Goal: Task Accomplishment & Management: Complete application form

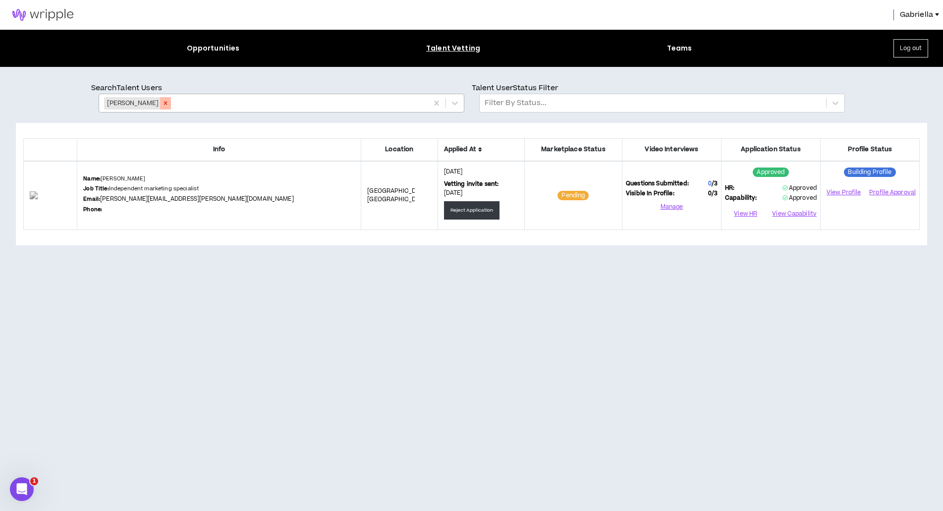
click at [169, 105] on icon "Remove Clarissa Ferreira Cortez" at bounding box center [165, 103] width 7 height 7
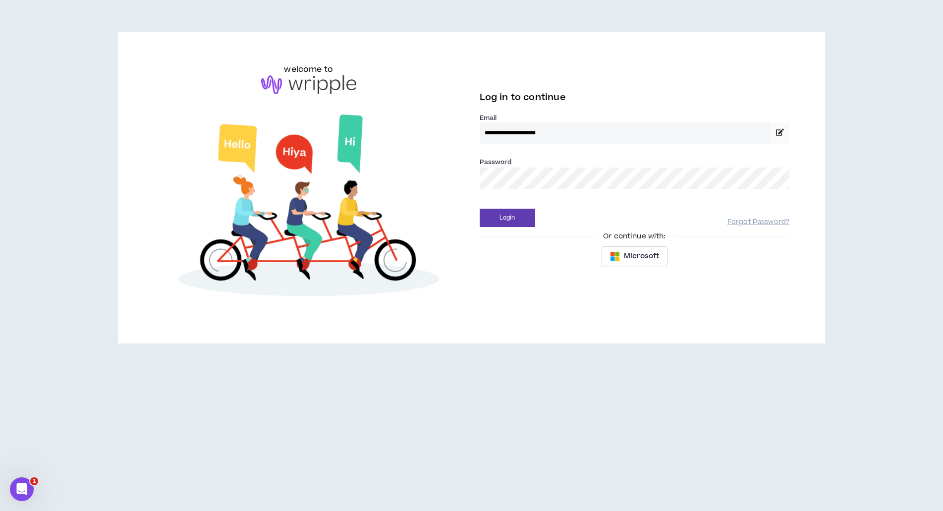
click at [507, 218] on button "Login" at bounding box center [508, 218] width 56 height 18
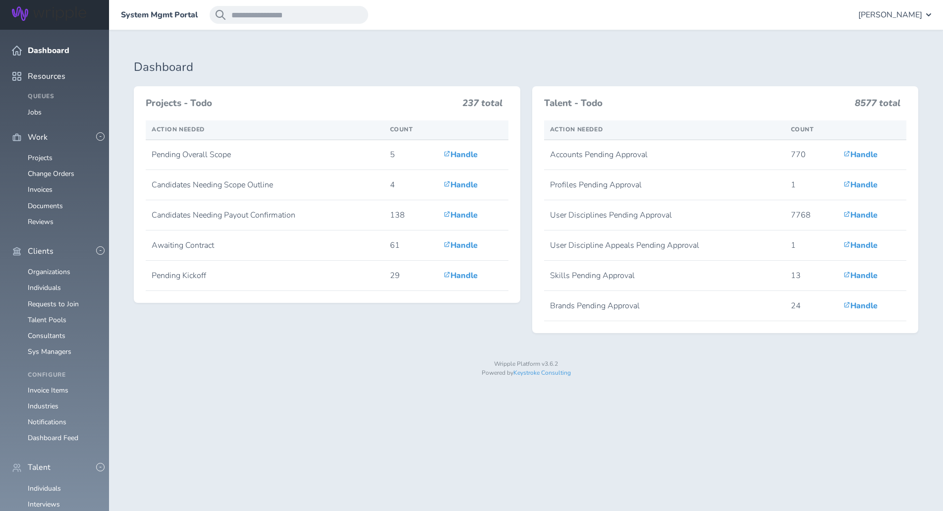
click at [891, 14] on span "[PERSON_NAME]" at bounding box center [891, 14] width 64 height 9
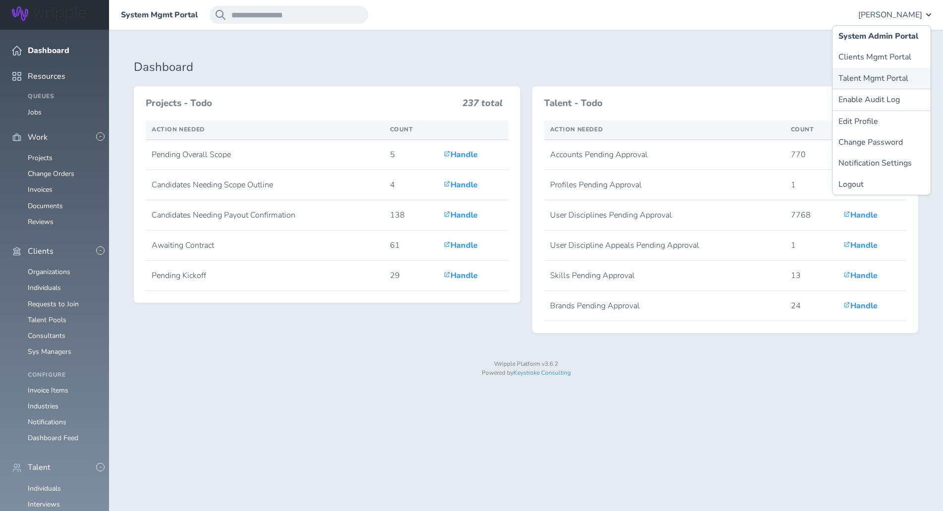
click at [886, 78] on link "Talent Mgmt Portal" at bounding box center [882, 78] width 98 height 21
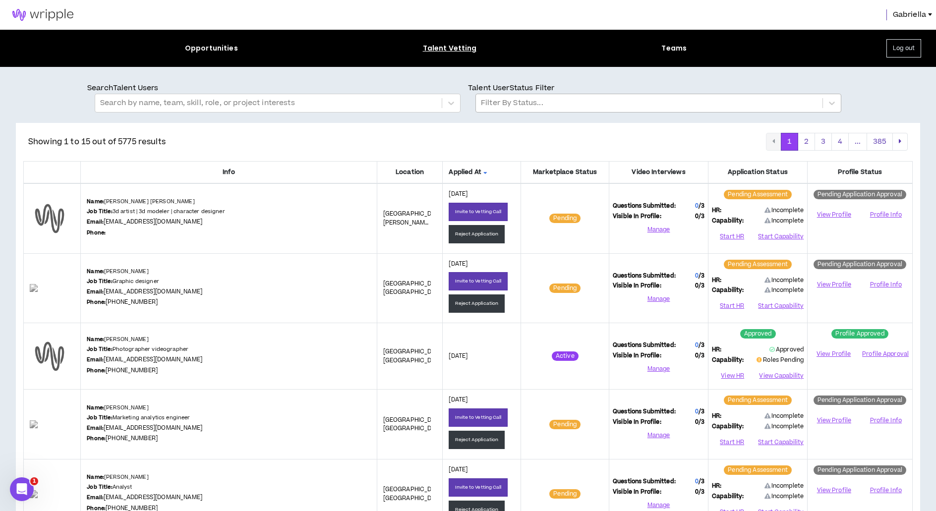
click at [553, 102] on div at bounding box center [649, 103] width 337 height 13
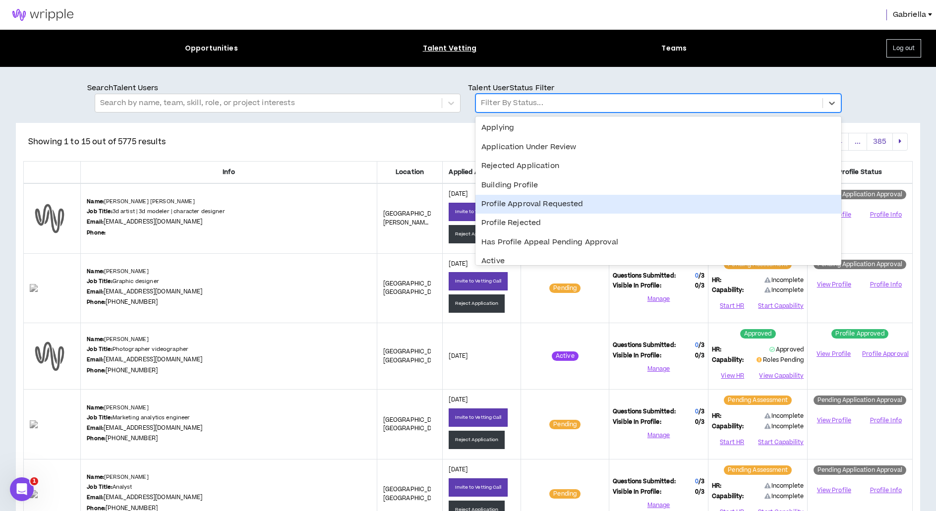
click at [521, 199] on div "Profile Approval Requested" at bounding box center [658, 204] width 366 height 19
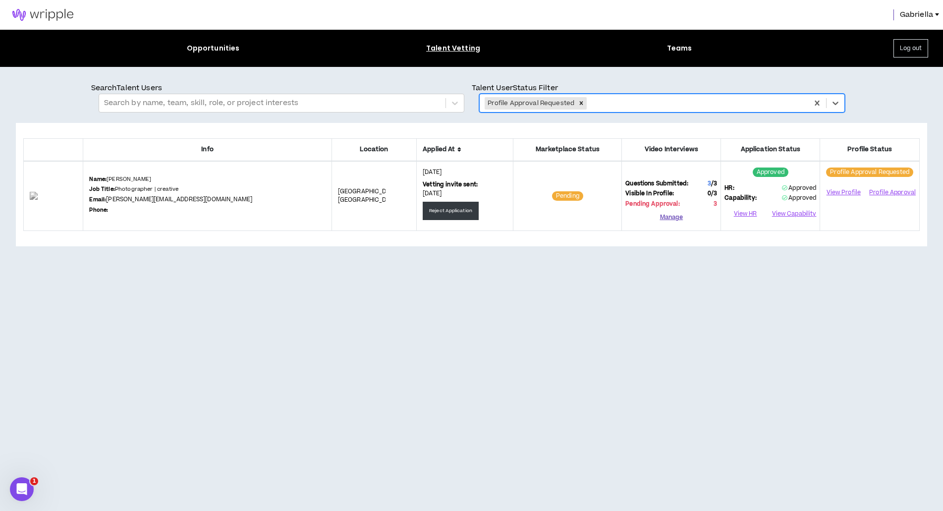
click at [670, 216] on button "Manage" at bounding box center [672, 217] width 92 height 15
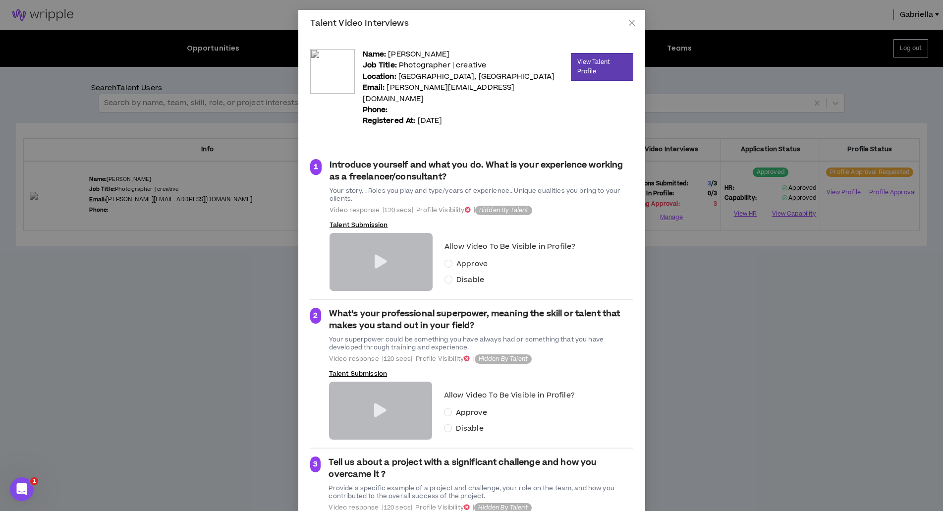
click at [375, 255] on icon at bounding box center [381, 262] width 12 height 14
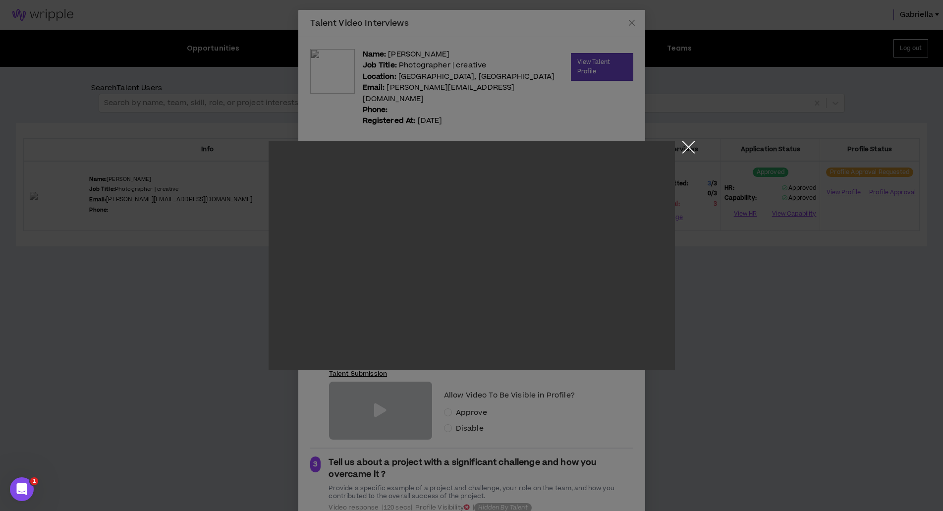
click at [685, 147] on button "Close the modal by clicking here" at bounding box center [688, 149] width 17 height 17
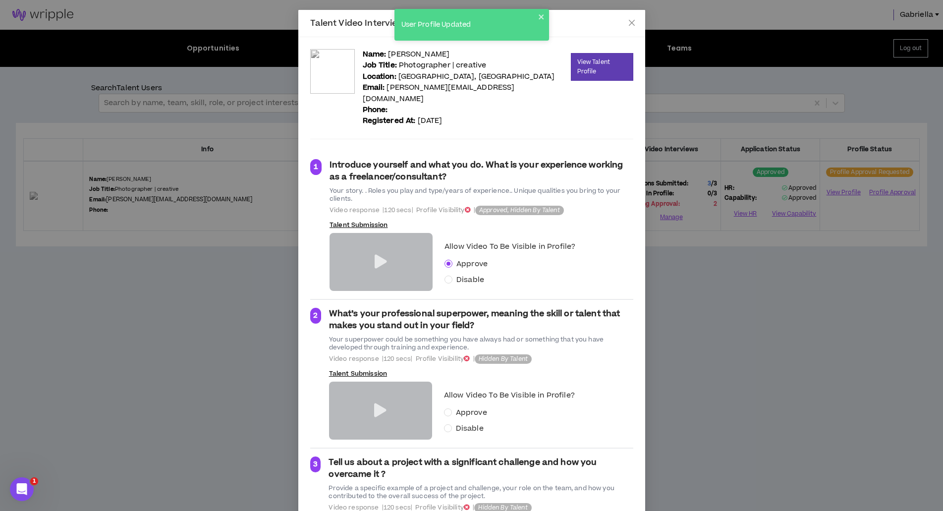
click at [374, 403] on icon at bounding box center [380, 410] width 12 height 14
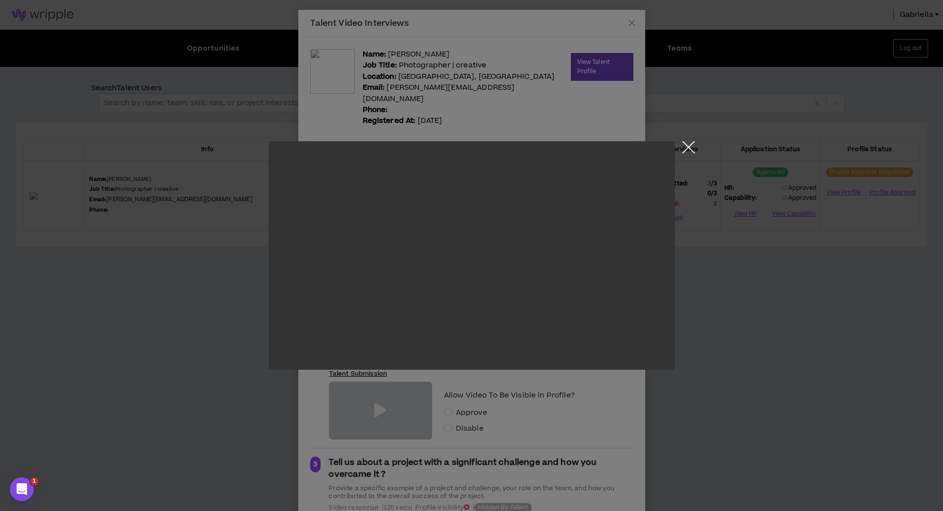
click at [688, 148] on button "Close the modal by clicking here" at bounding box center [688, 149] width 17 height 17
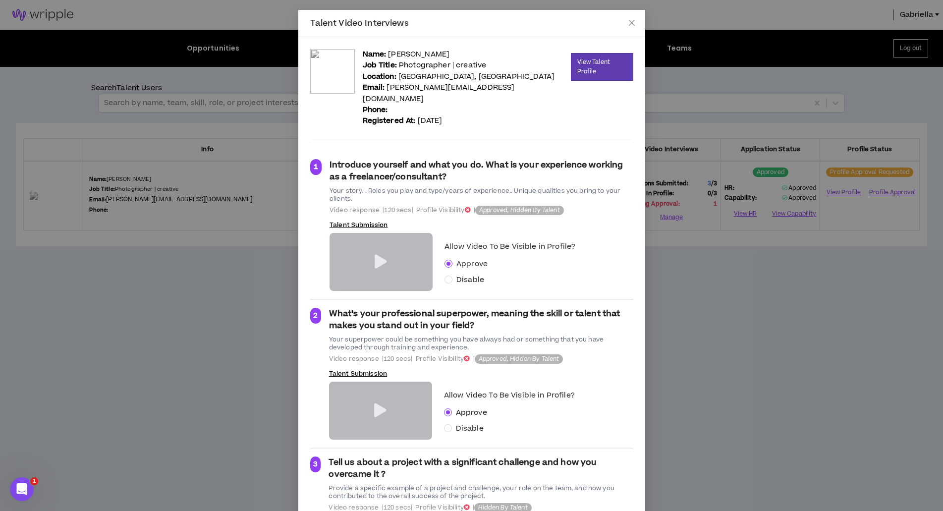
scroll to position [97, 0]
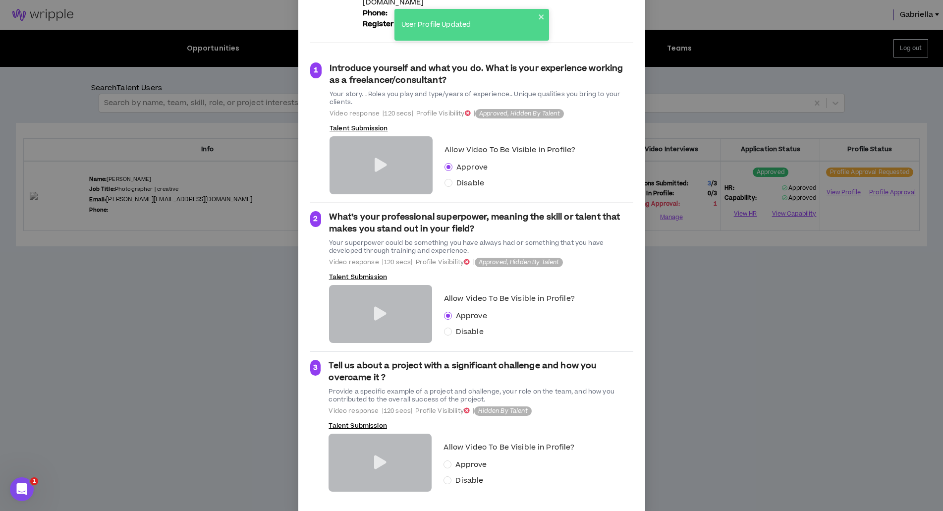
click at [377, 456] on icon at bounding box center [380, 463] width 12 height 14
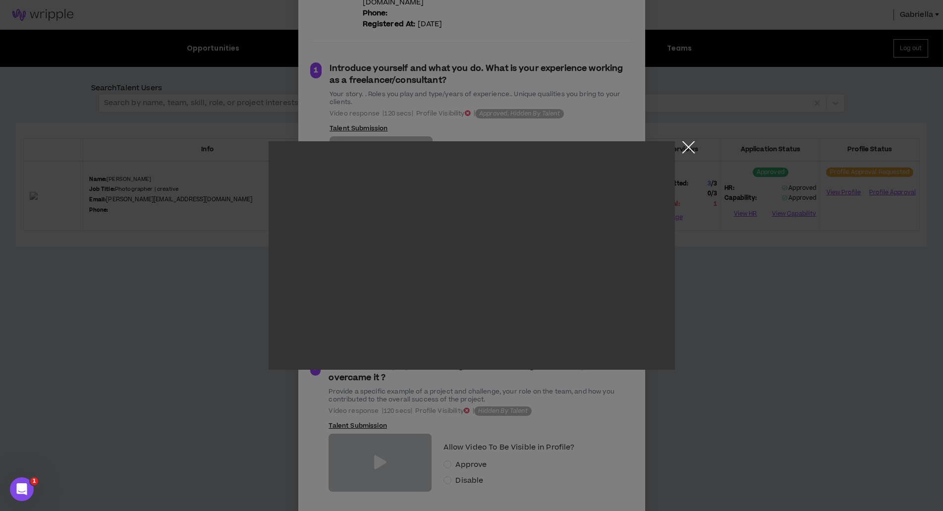
click at [690, 147] on button "Close the modal by clicking here" at bounding box center [688, 149] width 17 height 17
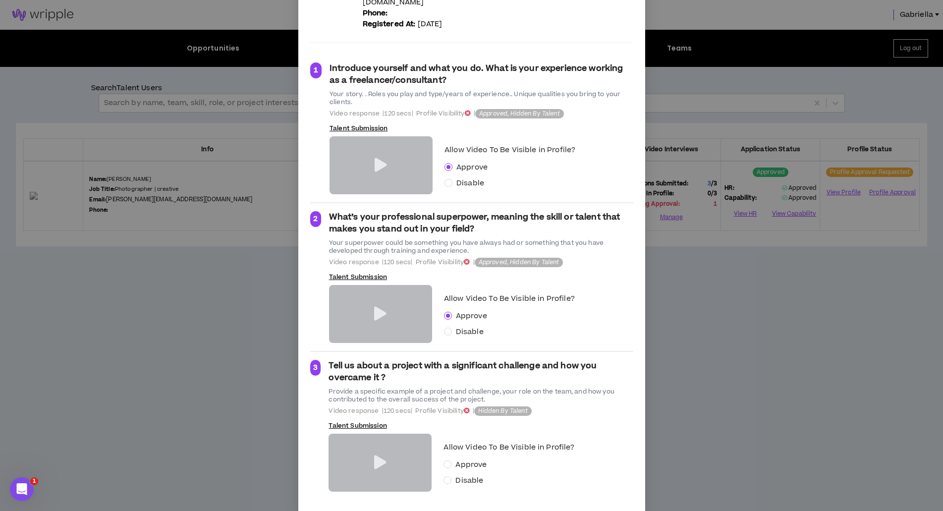
click at [452, 459] on span "Approve" at bounding box center [471, 464] width 39 height 11
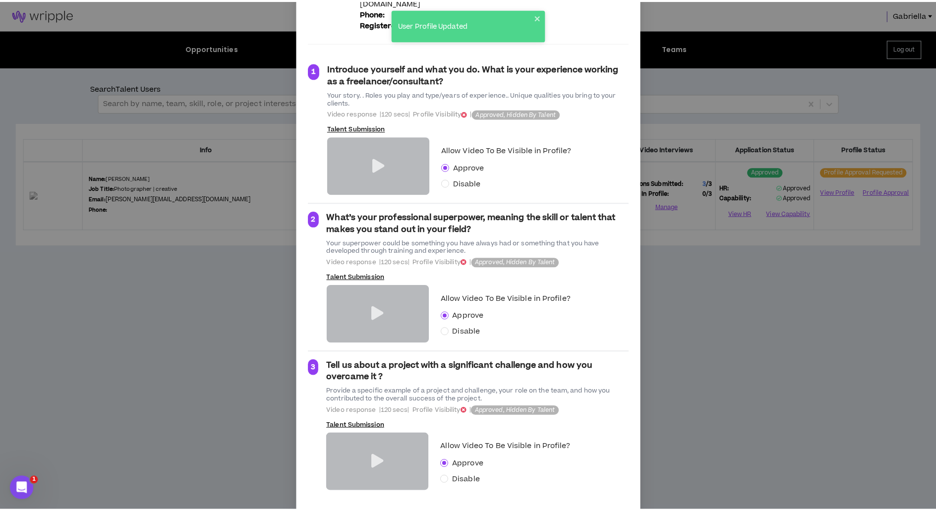
scroll to position [0, 0]
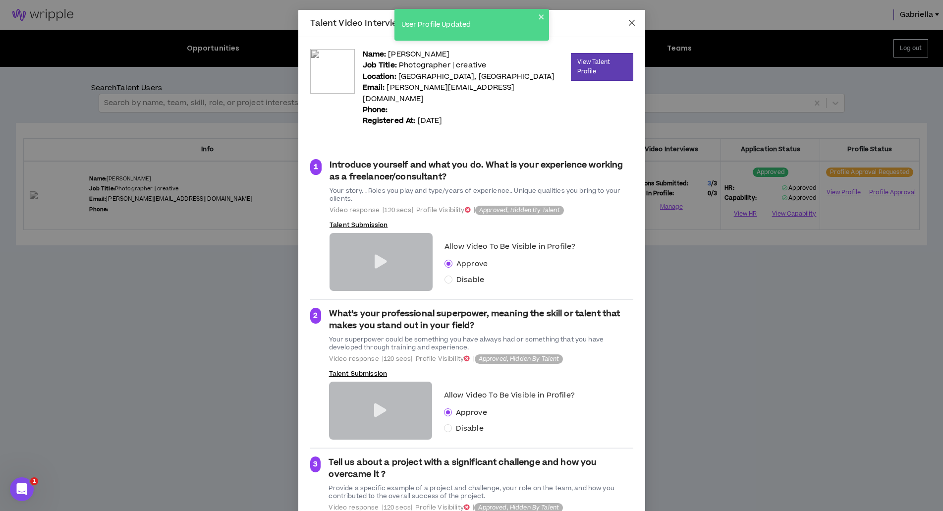
click at [631, 22] on icon "close" at bounding box center [632, 23] width 8 height 8
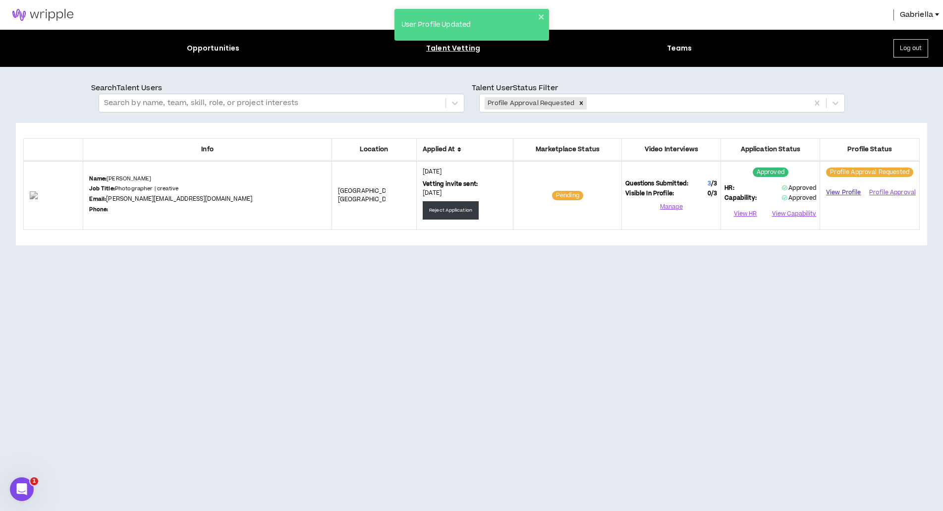
click at [844, 191] on link "View Profile" at bounding box center [844, 192] width 40 height 17
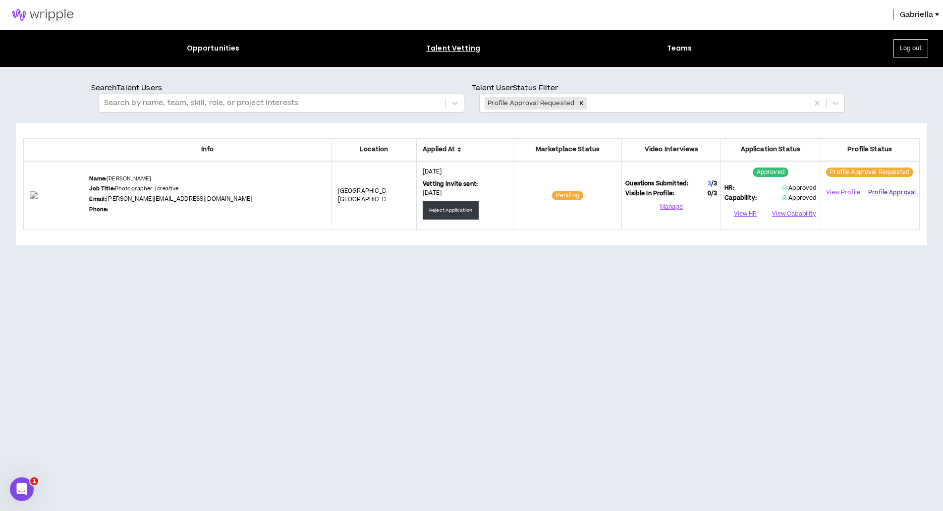
click at [899, 194] on button "Profile Approval" at bounding box center [892, 192] width 48 height 15
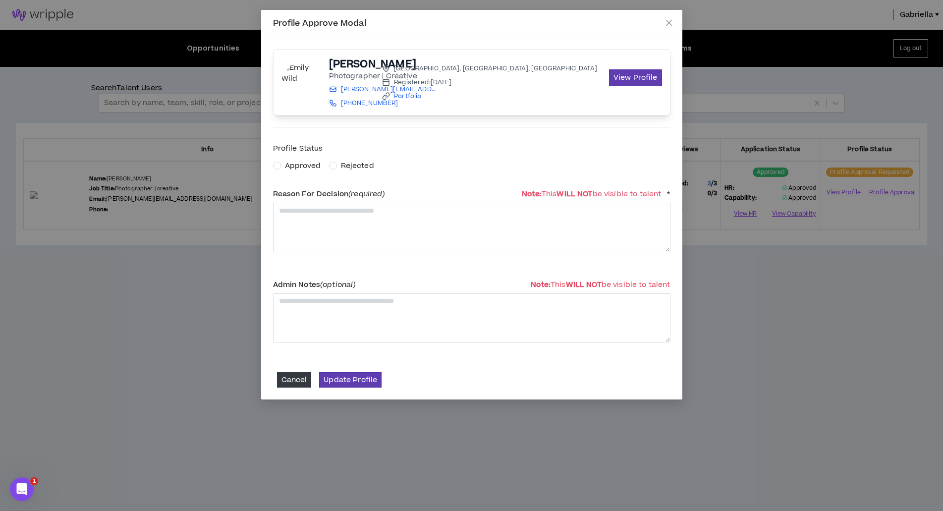
click at [289, 166] on span "Approved" at bounding box center [303, 166] width 36 height 10
click at [304, 217] on textarea at bounding box center [472, 227] width 398 height 49
type textarea "**********"
click at [343, 377] on button "Update Profile" at bounding box center [350, 379] width 62 height 15
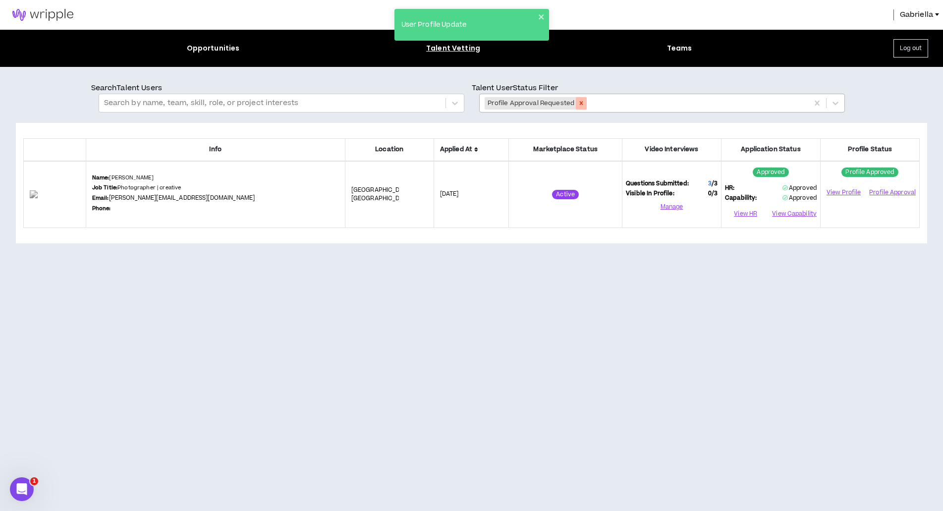
click at [581, 105] on icon "Remove Profile Approval Requested" at bounding box center [581, 103] width 7 height 7
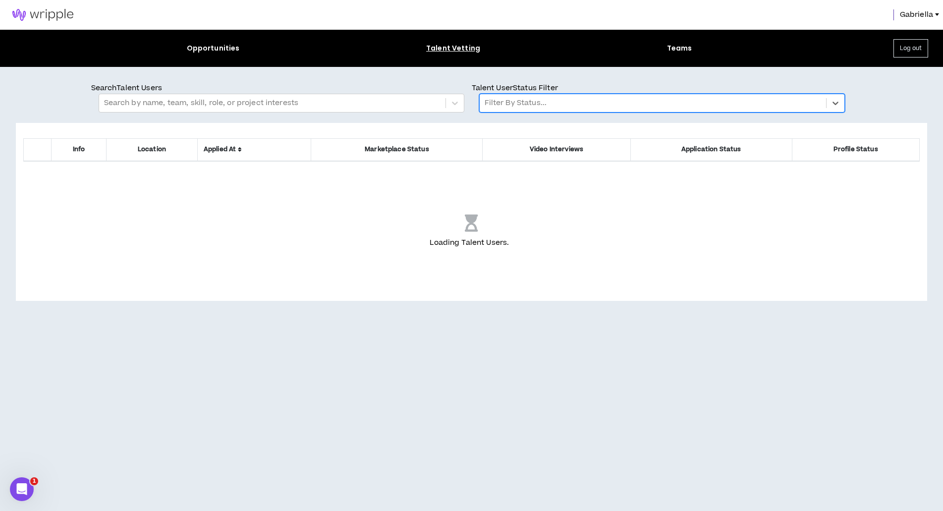
click at [512, 103] on div at bounding box center [653, 103] width 337 height 13
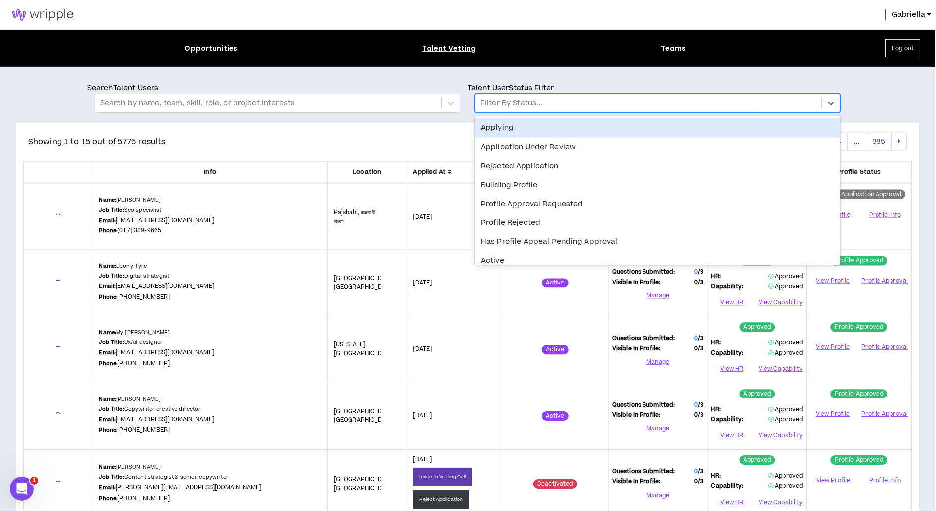
click at [513, 147] on div "Application Under Review" at bounding box center [658, 147] width 366 height 19
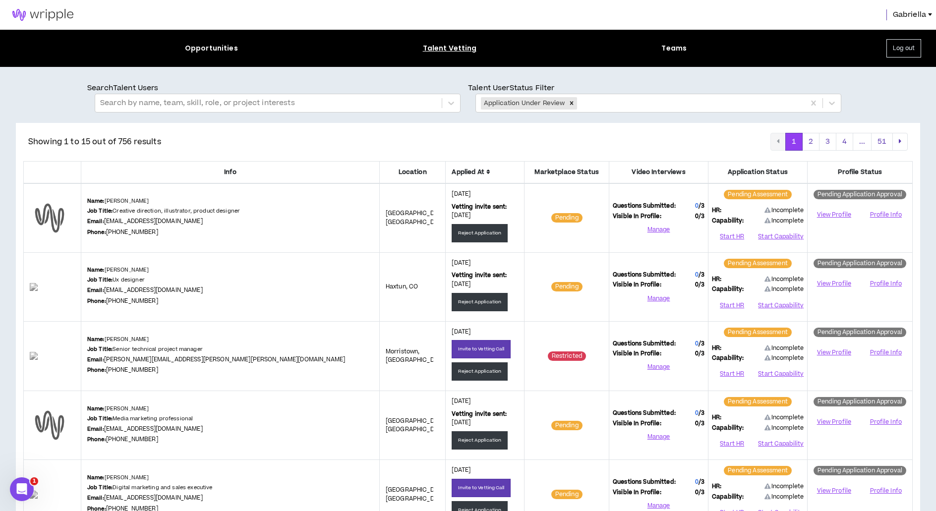
click at [486, 173] on icon at bounding box center [488, 172] width 4 height 6
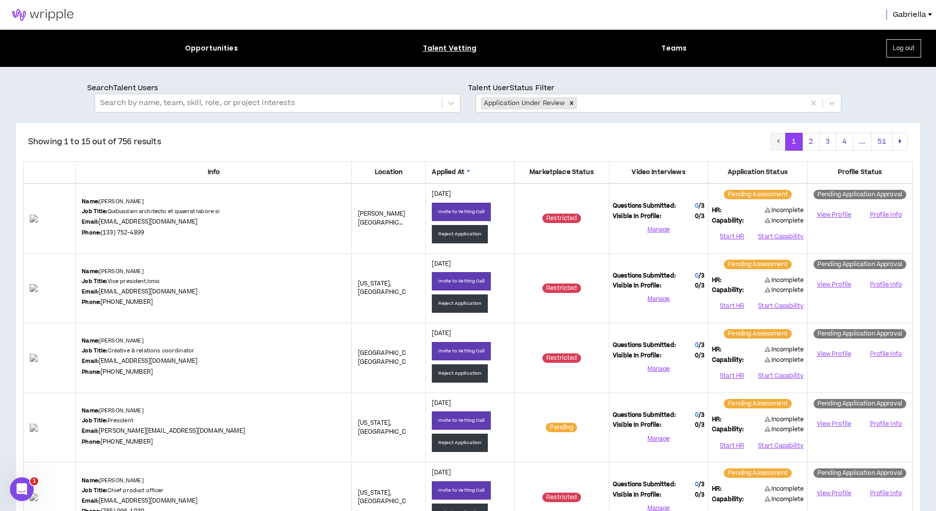
click at [438, 171] on span "Applied At" at bounding box center [470, 172] width 76 height 9
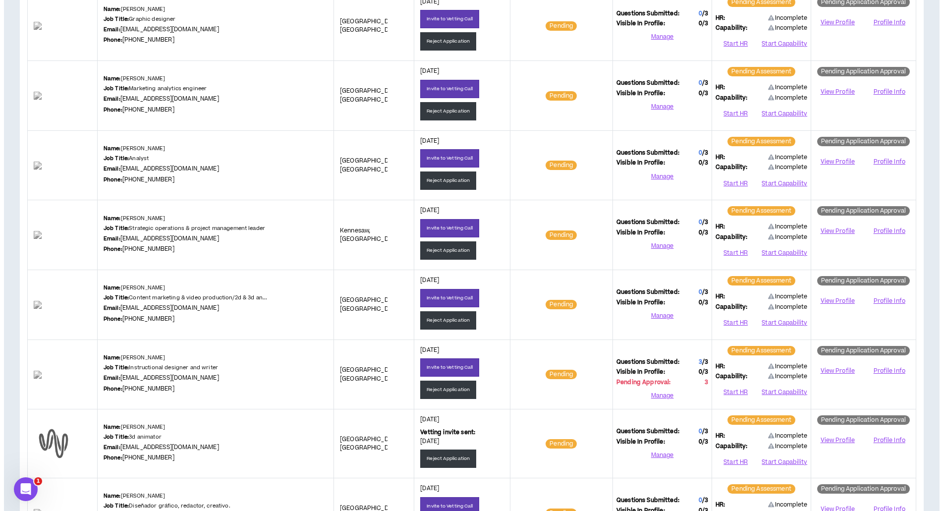
scroll to position [305, 0]
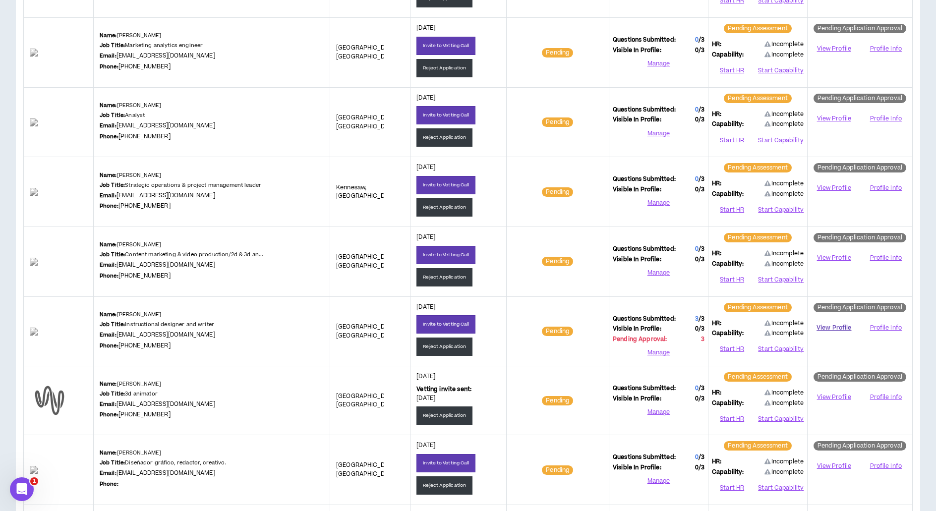
click at [841, 325] on link "View Profile" at bounding box center [834, 327] width 46 height 17
click at [767, 348] on button "Start Capability" at bounding box center [780, 349] width 47 height 15
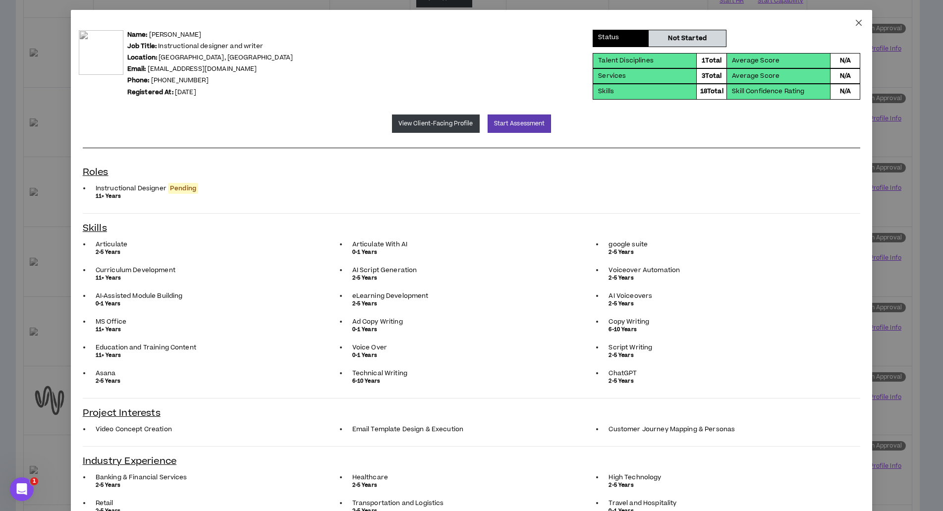
click at [856, 22] on icon "close" at bounding box center [859, 23] width 8 height 8
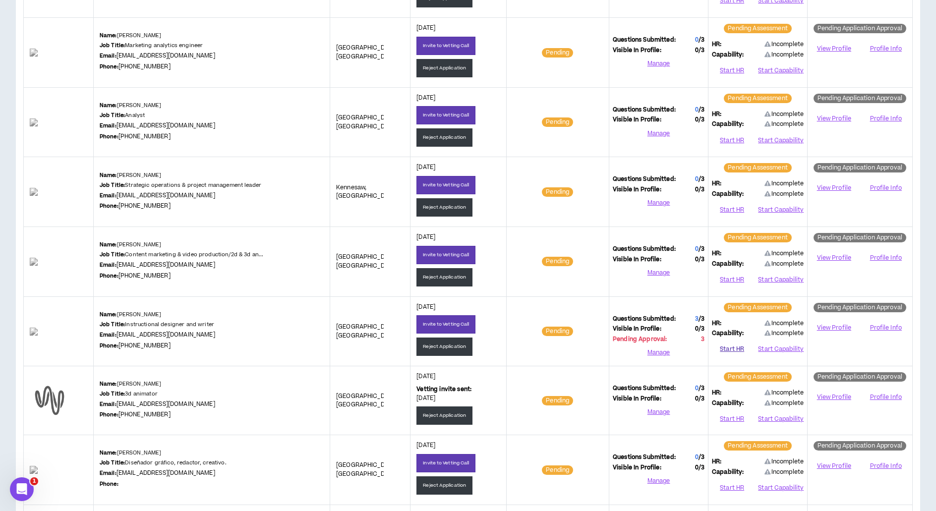
click at [729, 346] on button "Start HR" at bounding box center [732, 349] width 40 height 15
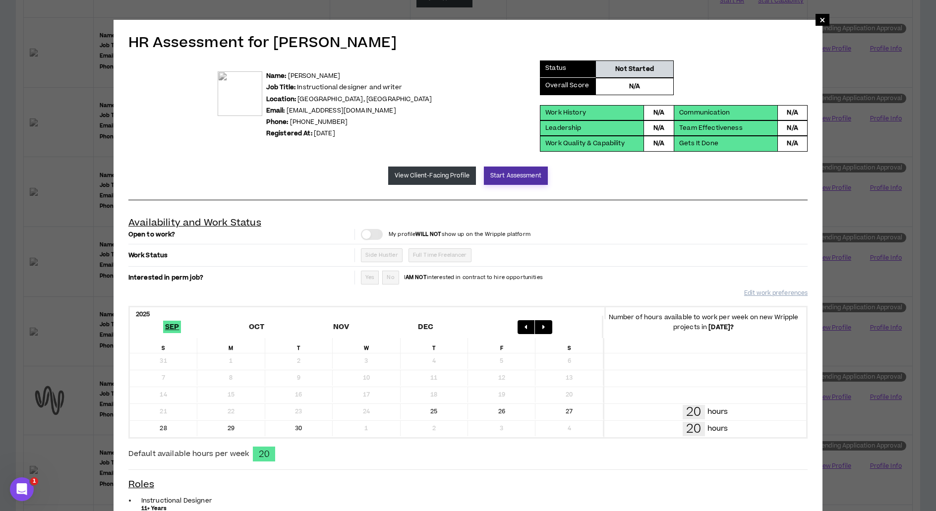
click at [511, 178] on button "Start Assessment" at bounding box center [516, 176] width 64 height 18
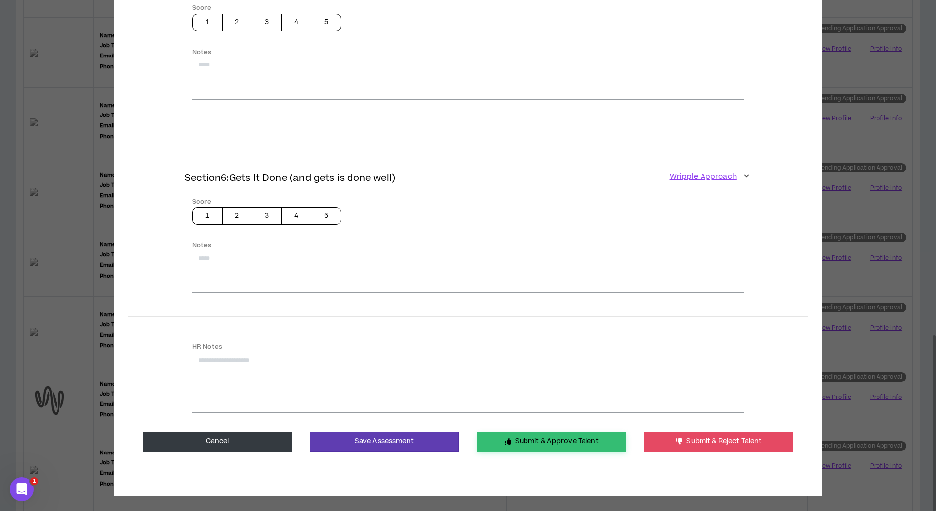
click at [528, 434] on button "Submit & Approve Talent" at bounding box center [551, 442] width 149 height 20
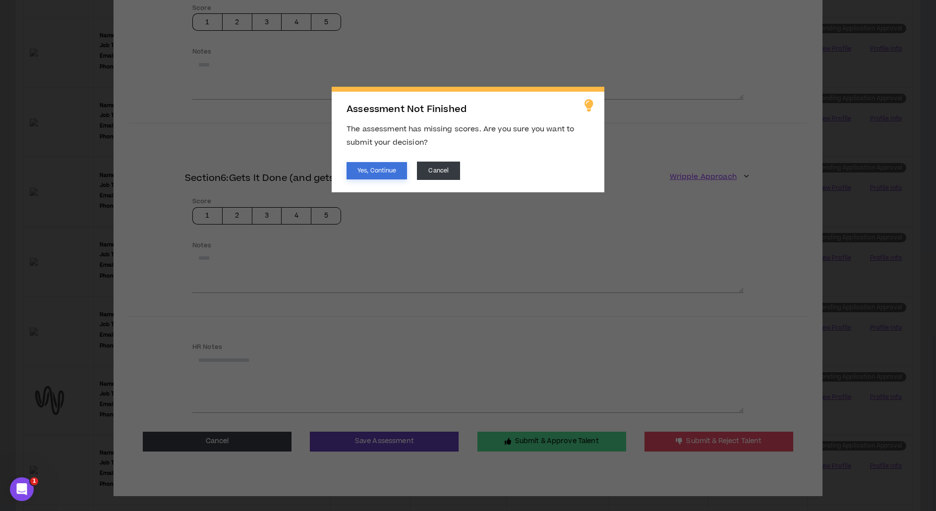
click at [380, 170] on button "Yes, Continue" at bounding box center [376, 170] width 60 height 17
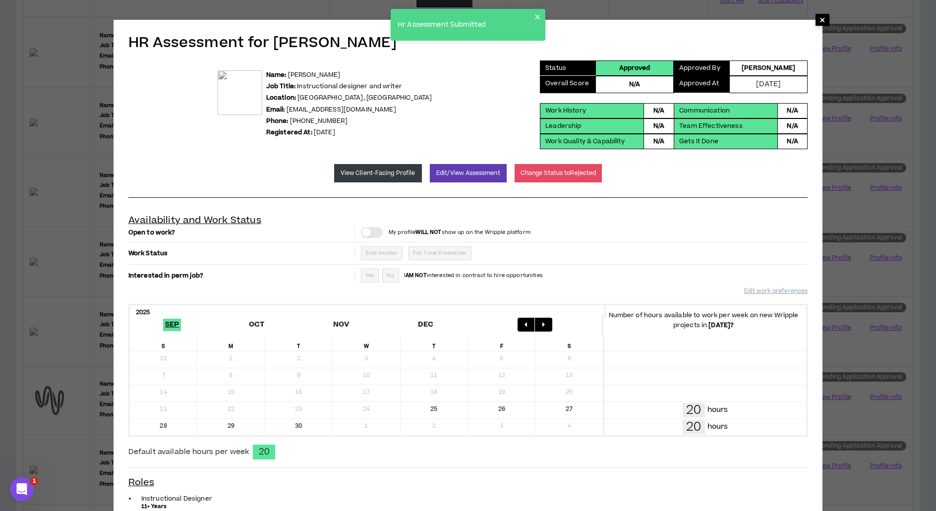
click at [821, 22] on span "×" at bounding box center [822, 20] width 6 height 12
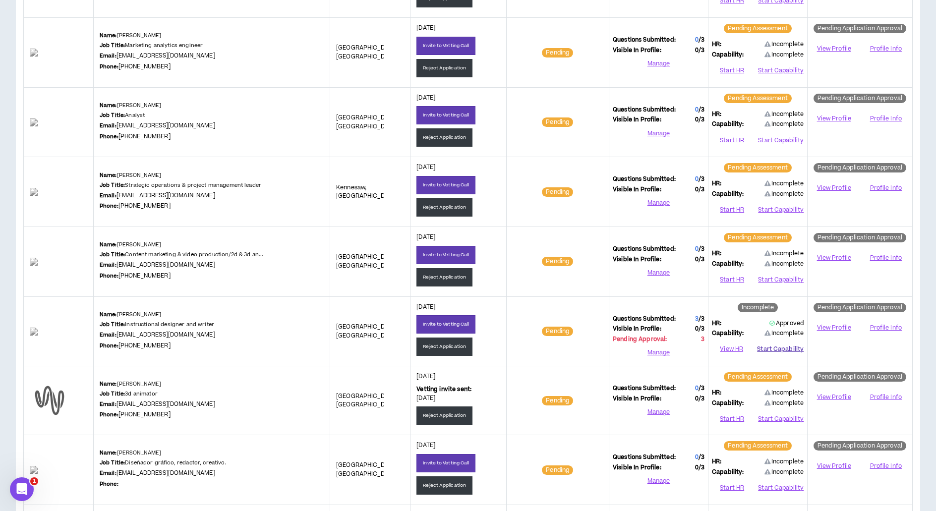
click at [781, 347] on button "Start Capability" at bounding box center [780, 349] width 47 height 15
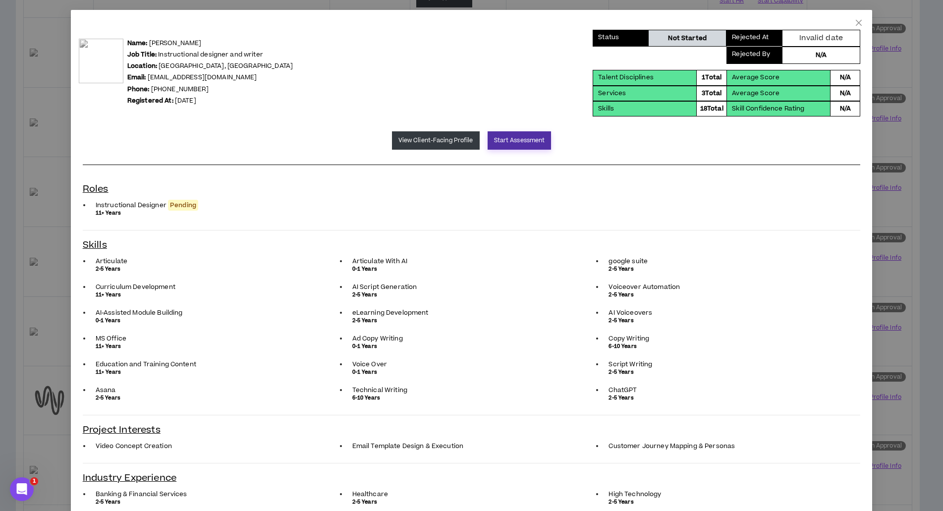
click at [513, 134] on button "Start Assessment" at bounding box center [520, 140] width 64 height 18
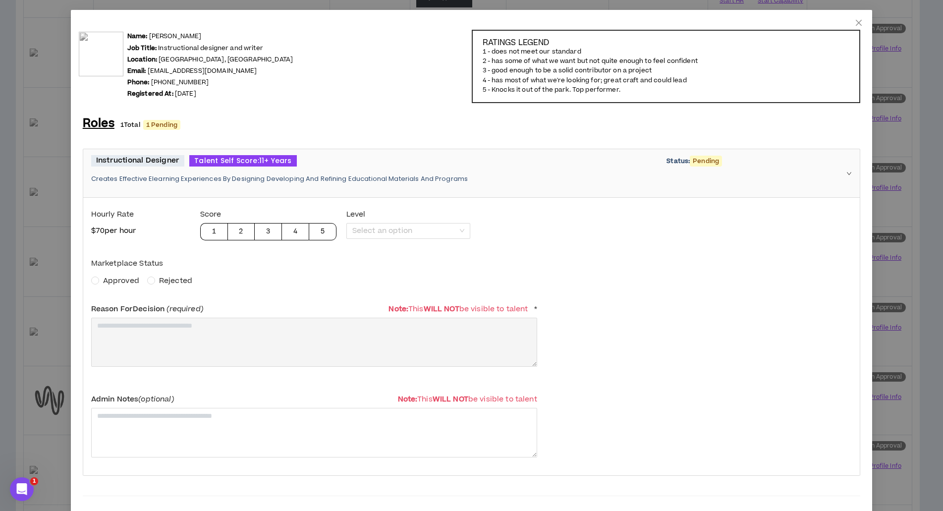
click at [125, 277] on span "Approved" at bounding box center [121, 281] width 36 height 10
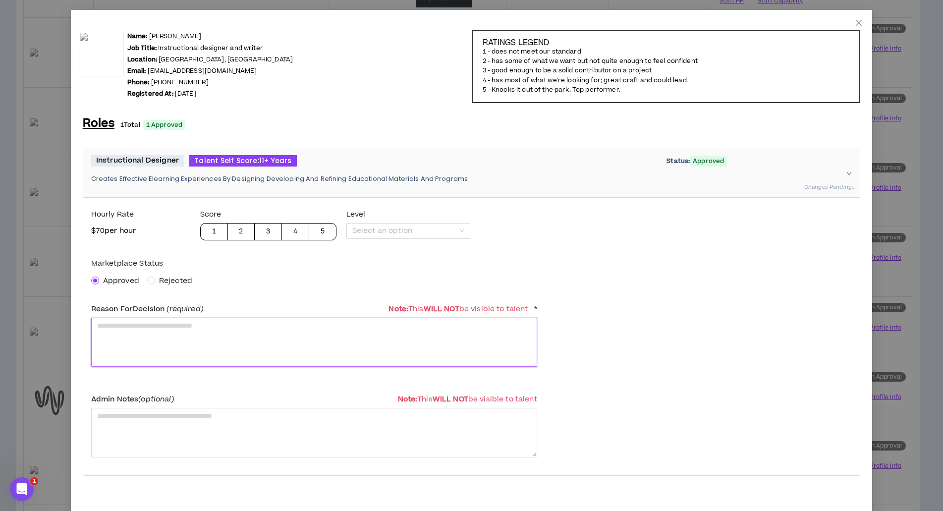
click at [142, 324] on textarea at bounding box center [314, 342] width 446 height 49
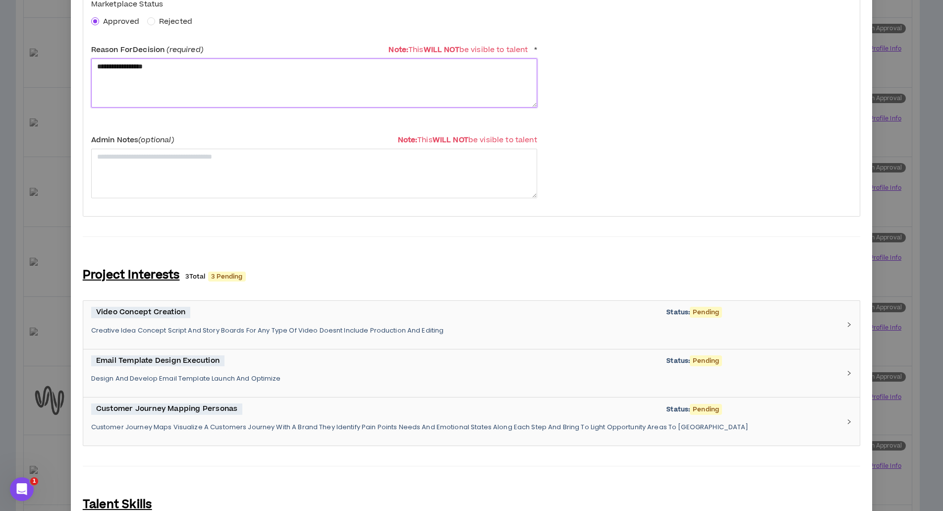
scroll to position [491, 0]
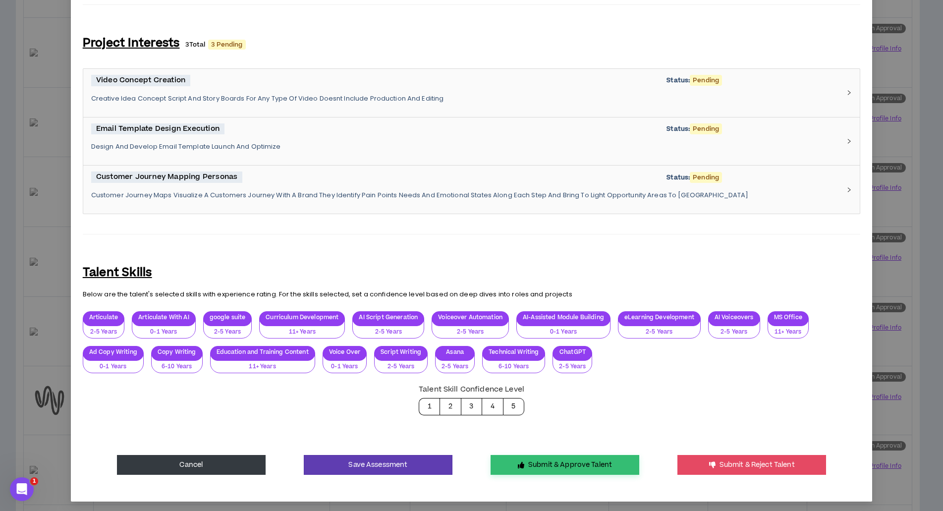
type textarea "**********"
drag, startPoint x: 536, startPoint y: 463, endPoint x: 530, endPoint y: 434, distance: 29.8
click at [536, 463] on button "Submit & Approve Talent" at bounding box center [565, 465] width 149 height 20
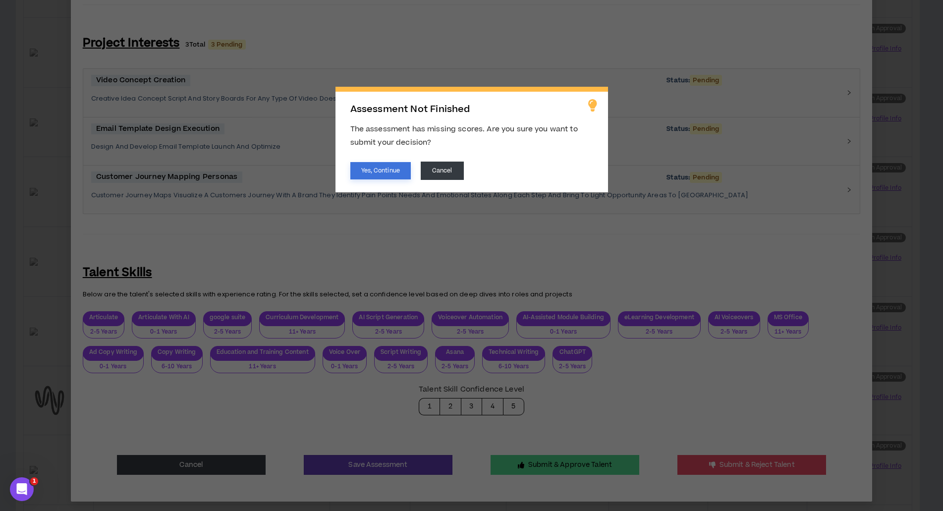
click at [394, 171] on button "Yes, Continue" at bounding box center [380, 170] width 60 height 17
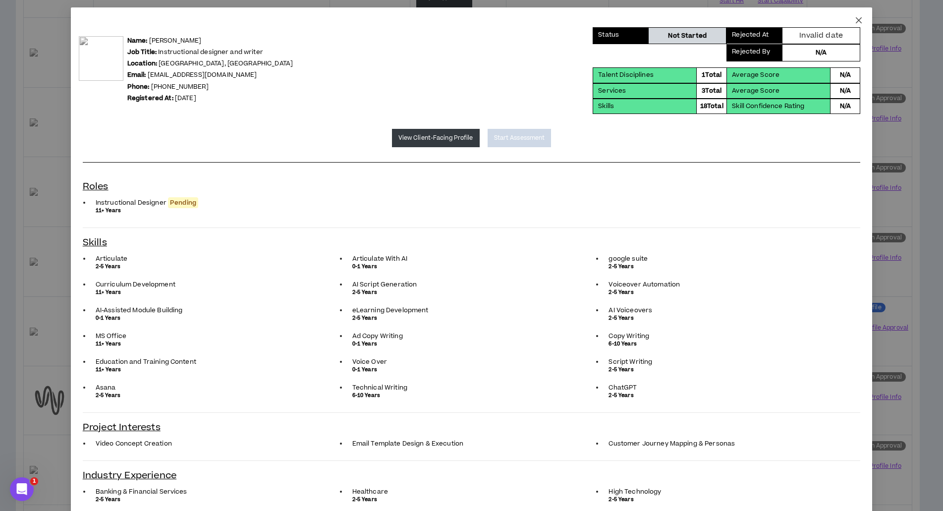
scroll to position [0, 0]
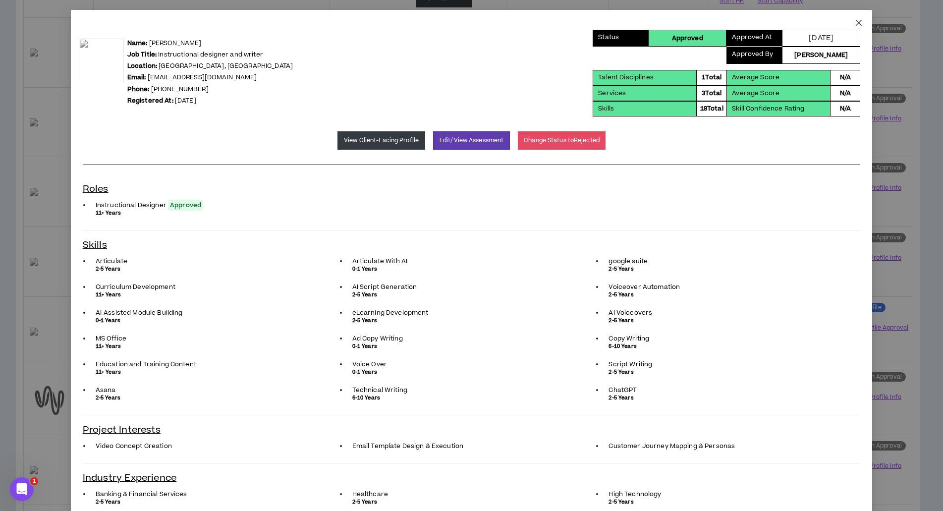
click at [855, 23] on icon "close" at bounding box center [859, 23] width 8 height 8
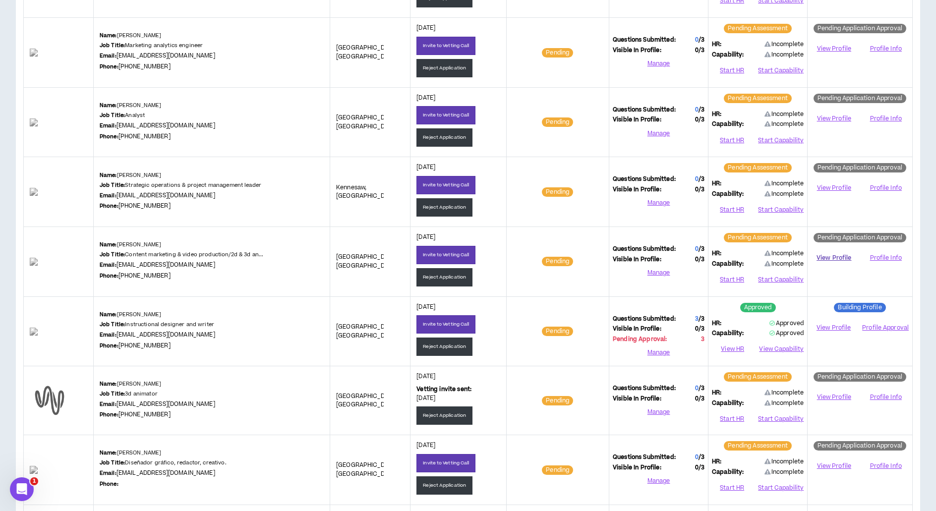
click at [829, 255] on link "View Profile" at bounding box center [834, 257] width 46 height 17
click at [728, 273] on button "Start HR" at bounding box center [732, 279] width 40 height 15
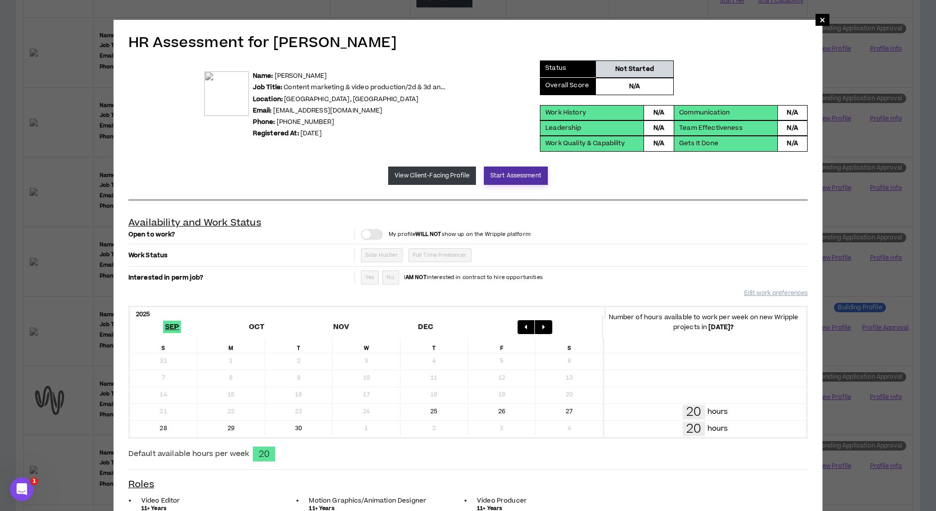
click at [511, 177] on button "Start Assessment" at bounding box center [516, 176] width 64 height 18
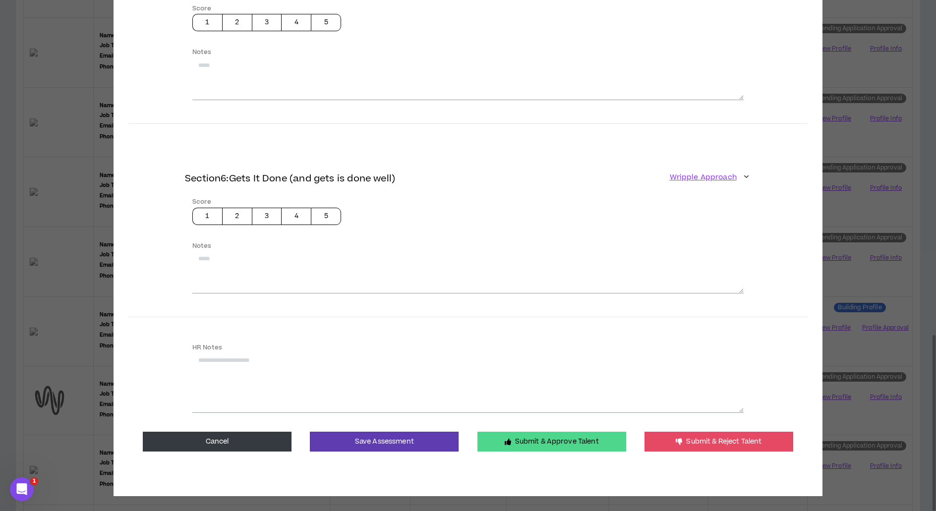
click at [489, 436] on button "Submit & Approve Talent" at bounding box center [551, 442] width 149 height 20
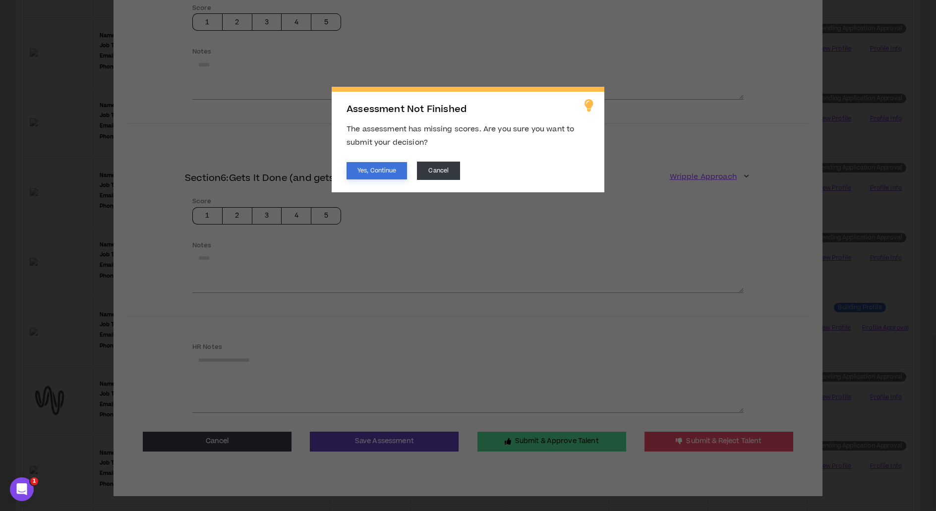
click at [396, 172] on button "Yes, Continue" at bounding box center [376, 170] width 60 height 17
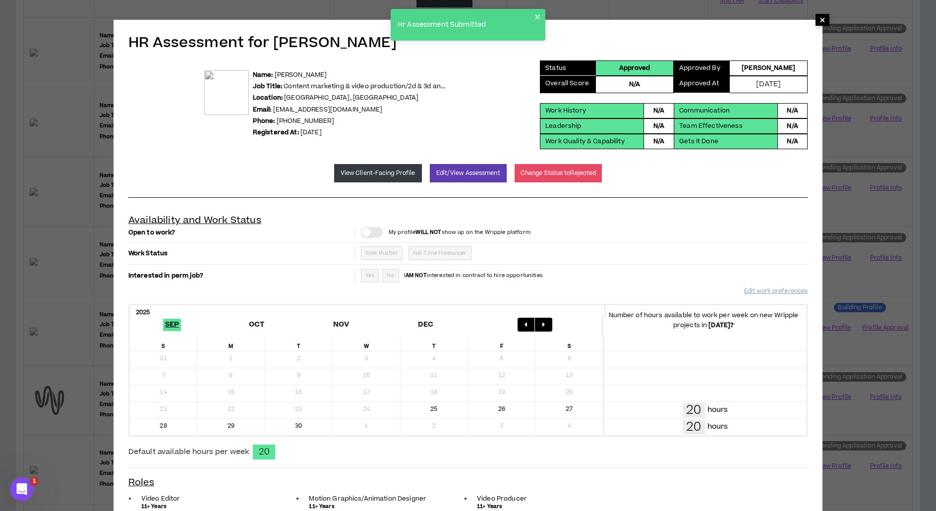
click at [821, 20] on span "×" at bounding box center [822, 20] width 6 height 12
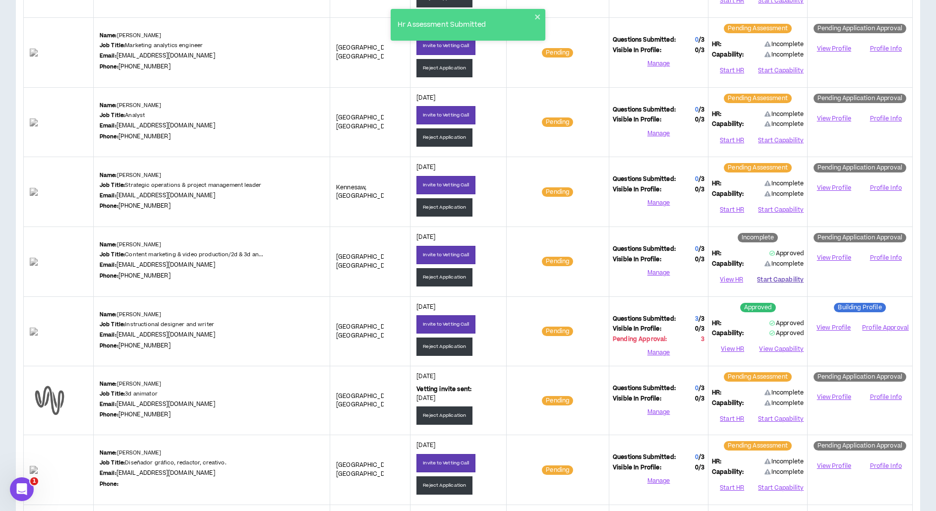
click at [769, 282] on button "Start Capability" at bounding box center [780, 279] width 47 height 15
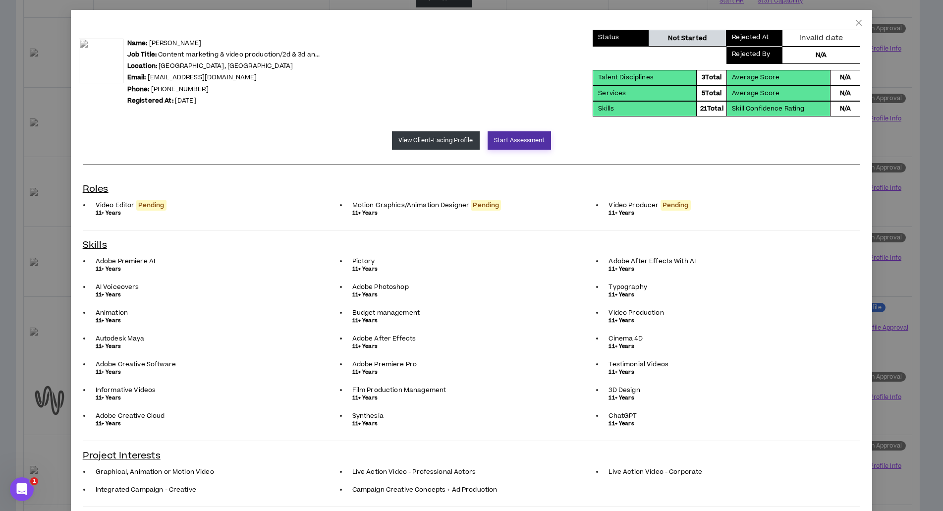
click at [503, 141] on button "Start Assessment" at bounding box center [520, 140] width 64 height 18
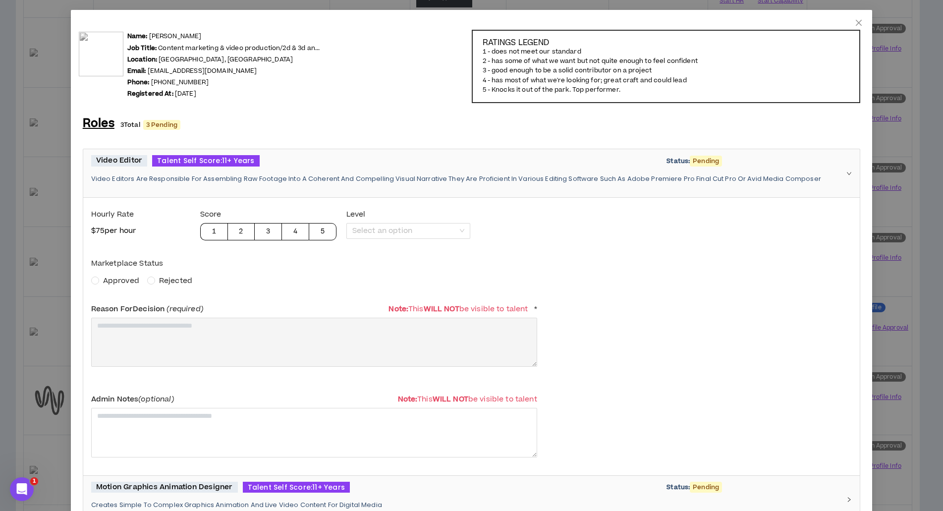
click at [118, 281] on span "Approved" at bounding box center [121, 281] width 36 height 10
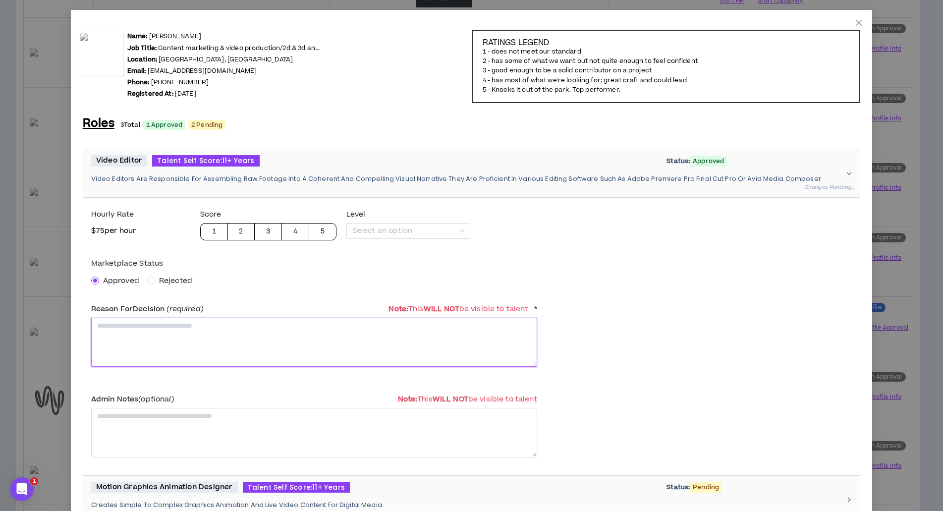
click at [135, 339] on textarea at bounding box center [314, 342] width 446 height 49
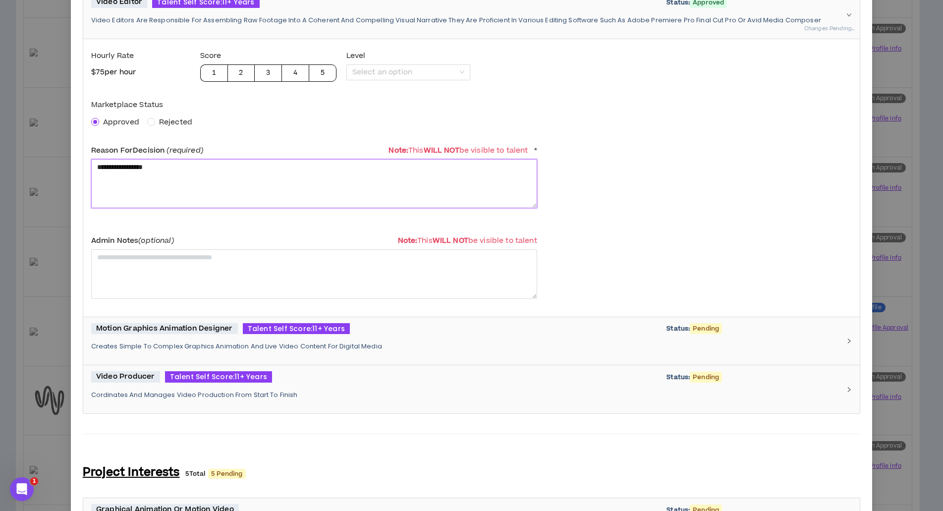
type textarea "**********"
click at [208, 326] on span "Motion Graphics Animation Designer" at bounding box center [164, 328] width 147 height 11
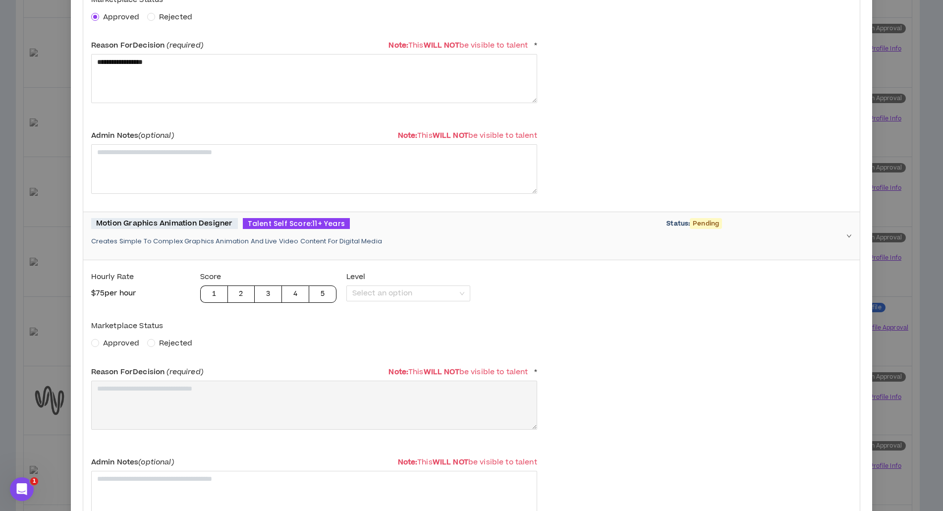
scroll to position [341, 0]
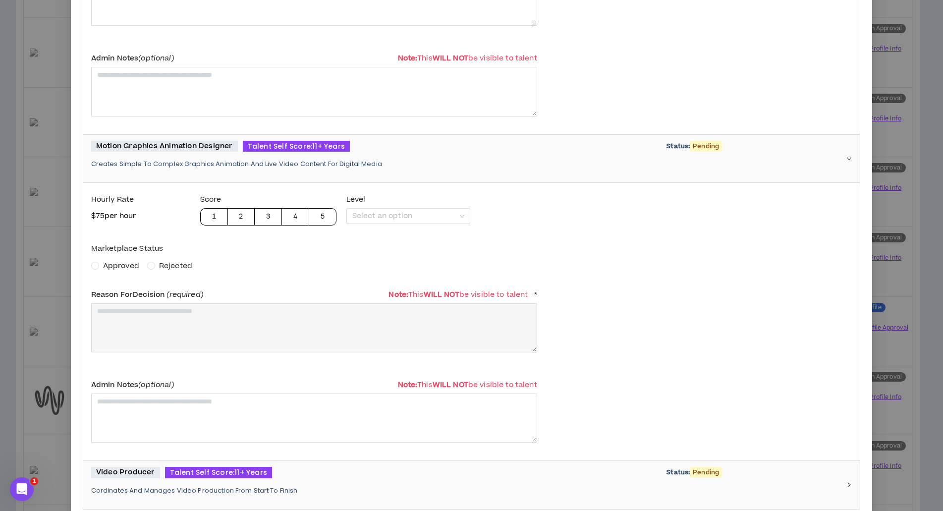
click at [113, 261] on span "Approved" at bounding box center [121, 266] width 36 height 10
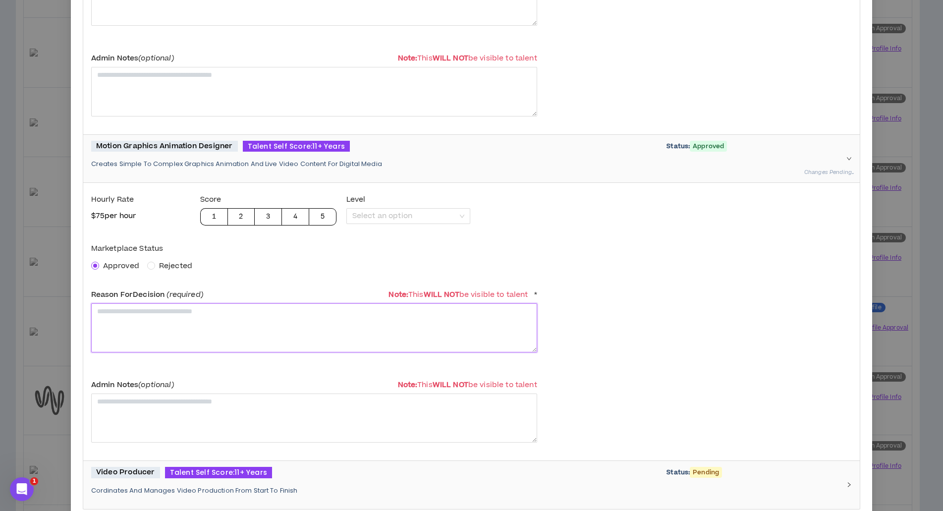
click at [130, 324] on textarea at bounding box center [314, 327] width 446 height 49
paste textarea "**********"
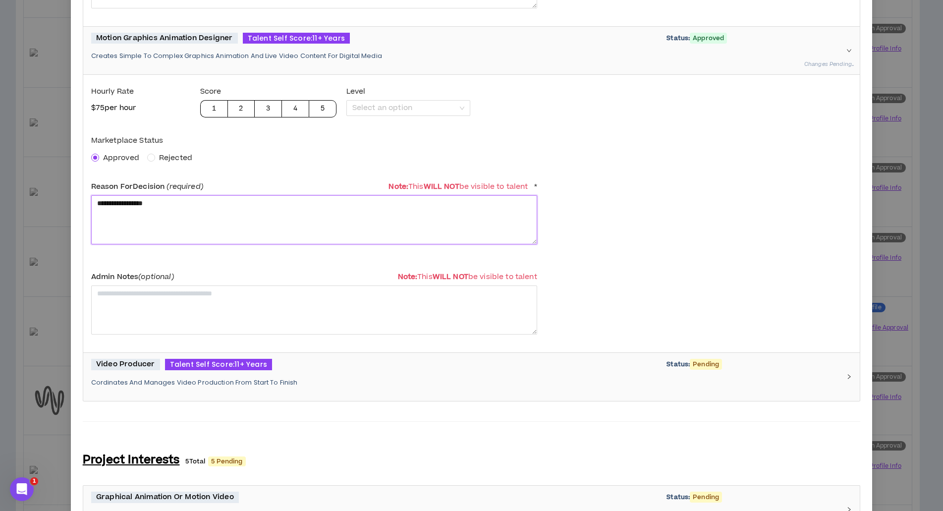
scroll to position [557, 0]
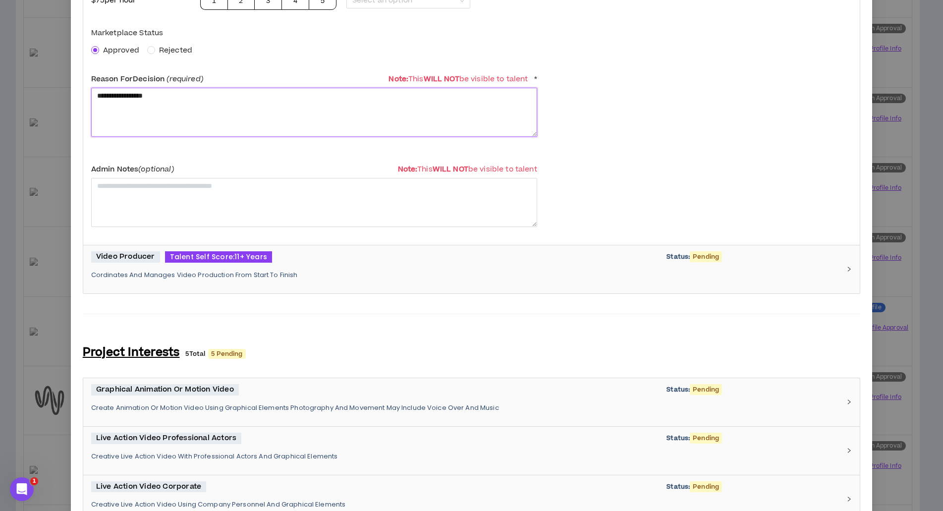
type textarea "**********"
click at [180, 275] on p "Cordinates And Manages Video Production From Start To Finish" at bounding box center [465, 275] width 749 height 9
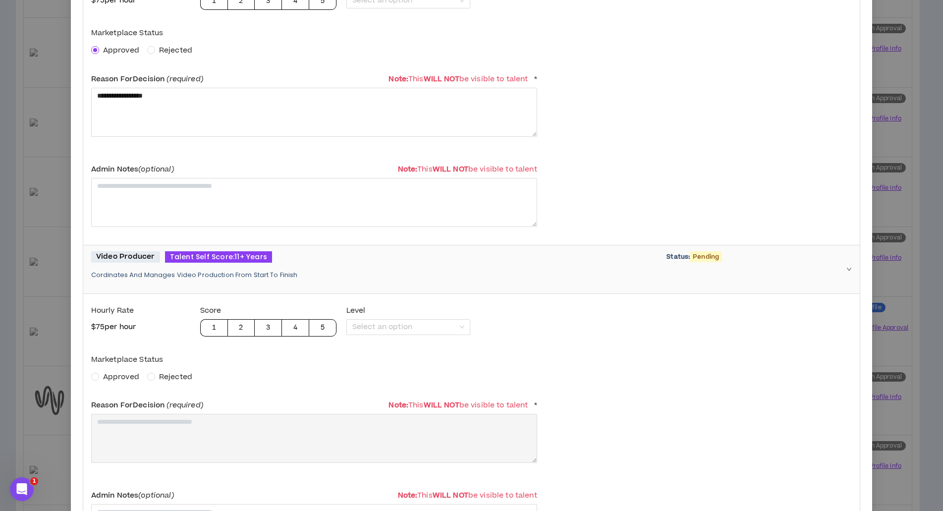
click at [122, 376] on span "Approved" at bounding box center [121, 377] width 36 height 10
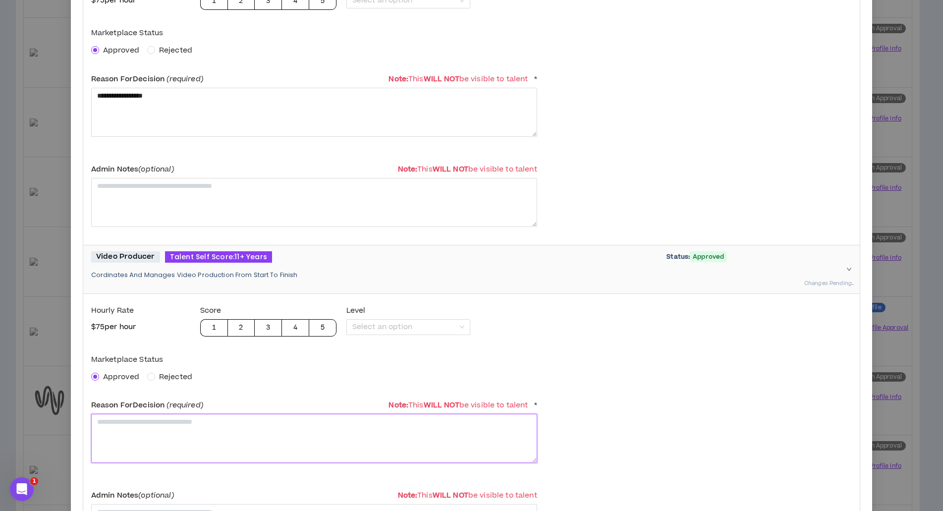
click at [131, 419] on textarea at bounding box center [314, 438] width 446 height 49
paste textarea "**********"
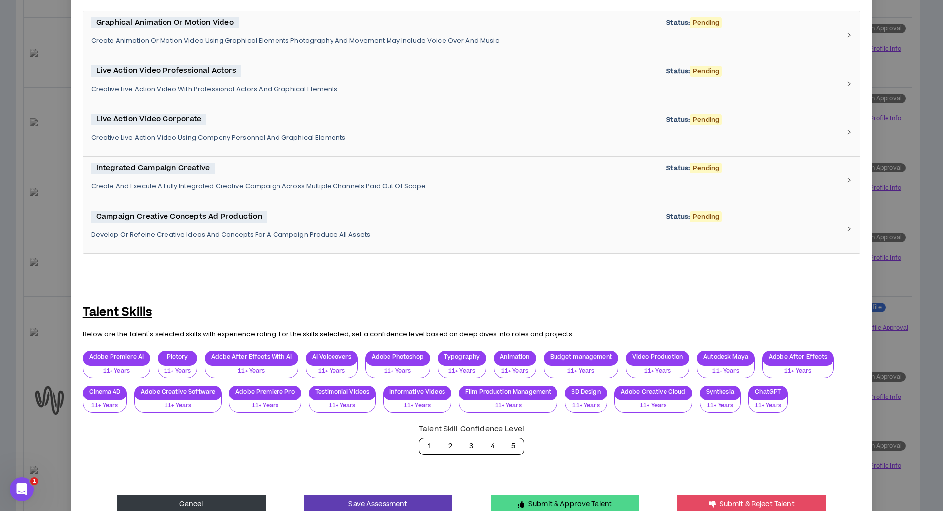
scroll to position [1239, 0]
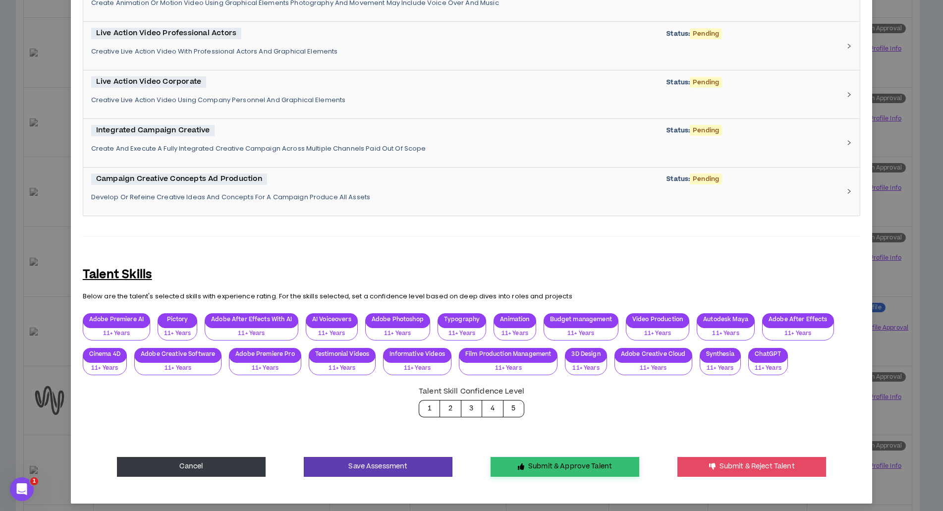
type textarea "**********"
click at [544, 464] on button "Submit & Approve Talent" at bounding box center [565, 467] width 149 height 20
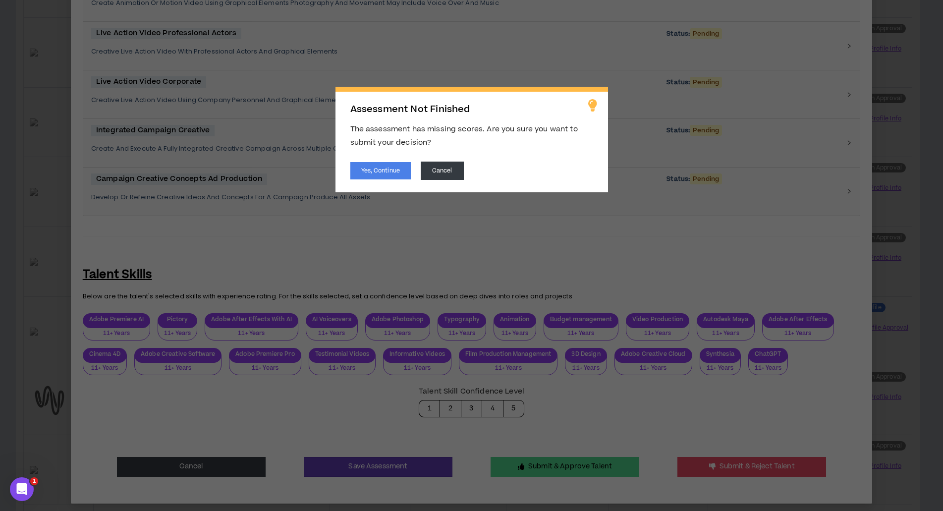
click at [375, 179] on div "Assessment Not Finished The assessment has missing scores. Are you sure you wan…" at bounding box center [472, 140] width 273 height 106
click at [373, 176] on button "Yes, Continue" at bounding box center [380, 170] width 60 height 17
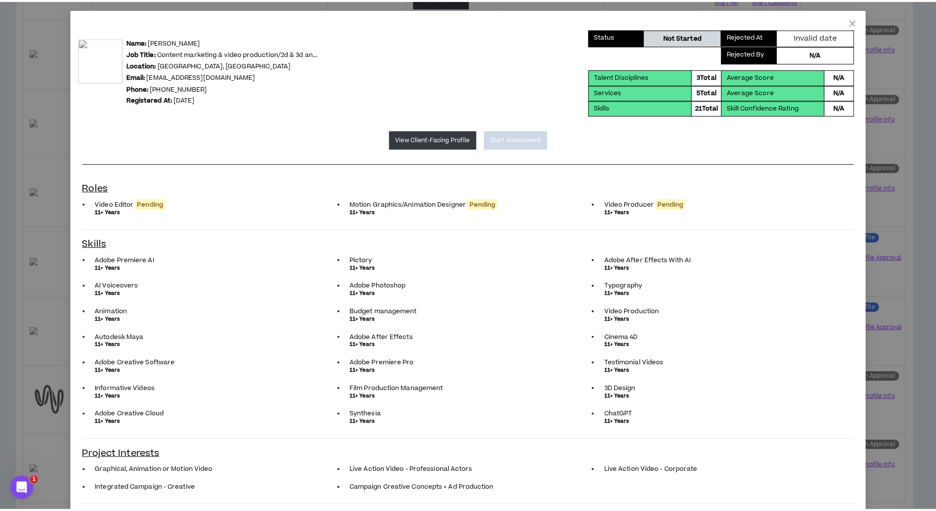
scroll to position [0, 0]
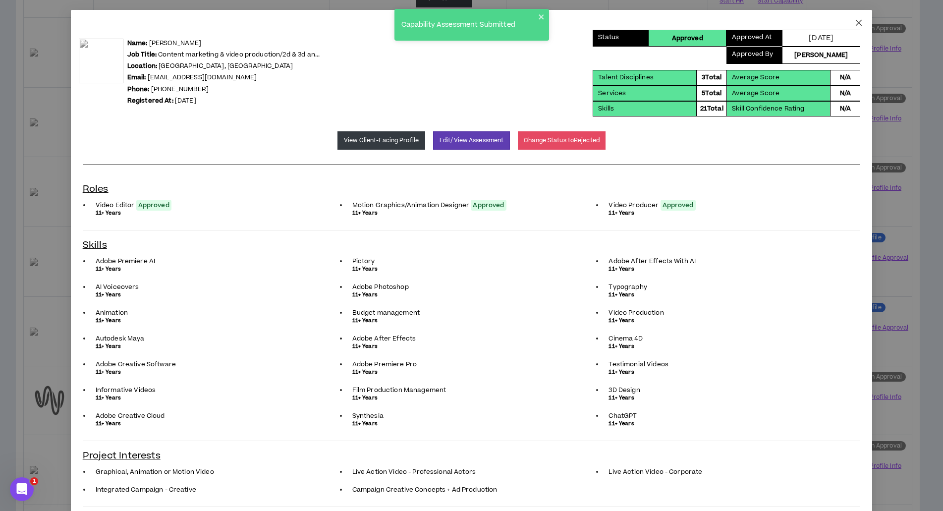
click at [856, 21] on icon "close" at bounding box center [859, 23] width 8 height 8
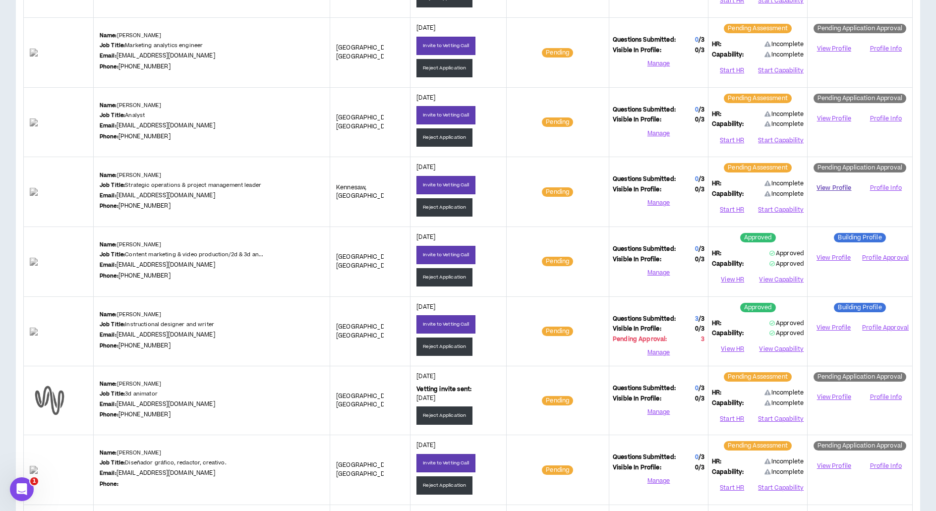
click at [828, 184] on link "View Profile" at bounding box center [834, 187] width 46 height 17
click at [822, 188] on link "View Profile" at bounding box center [834, 187] width 46 height 17
click at [832, 118] on link "View Profile" at bounding box center [834, 118] width 46 height 17
click at [446, 136] on button "Reject Application" at bounding box center [444, 137] width 56 height 18
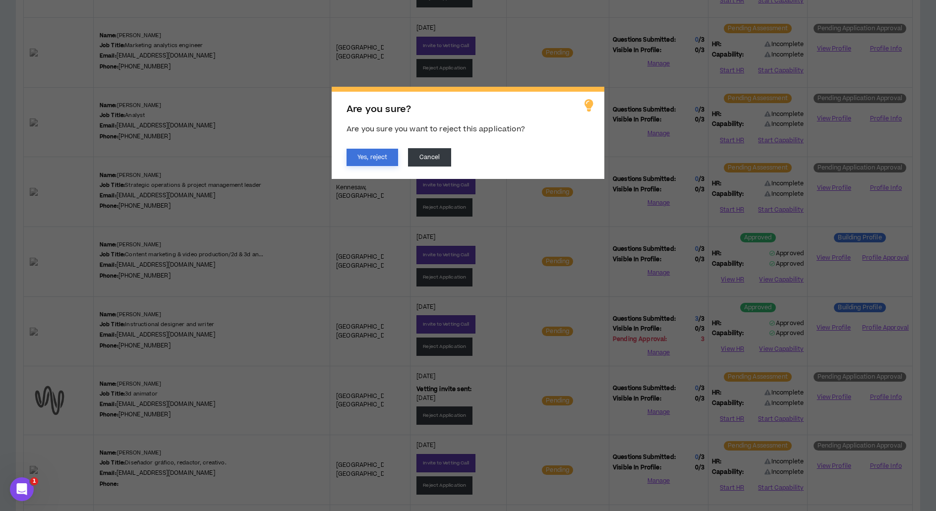
click at [383, 159] on button "Yes, reject" at bounding box center [372, 157] width 52 height 17
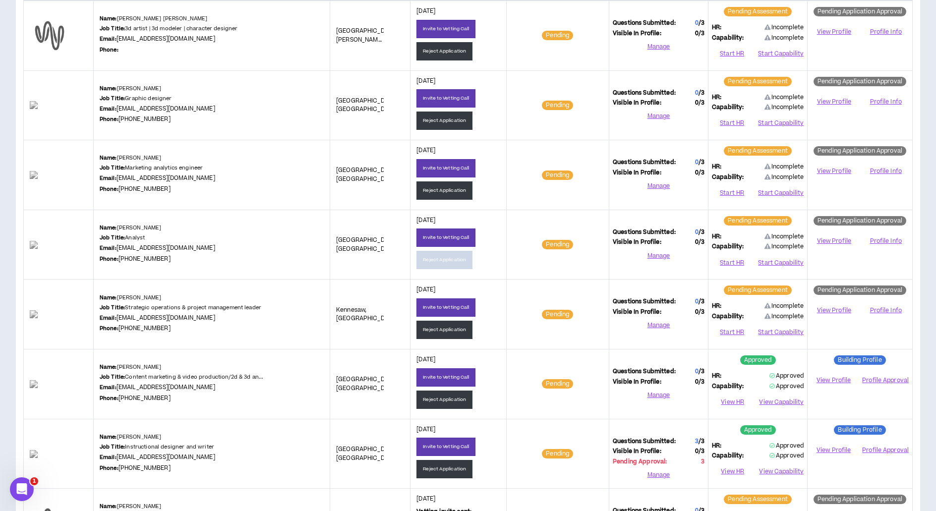
scroll to position [181, 0]
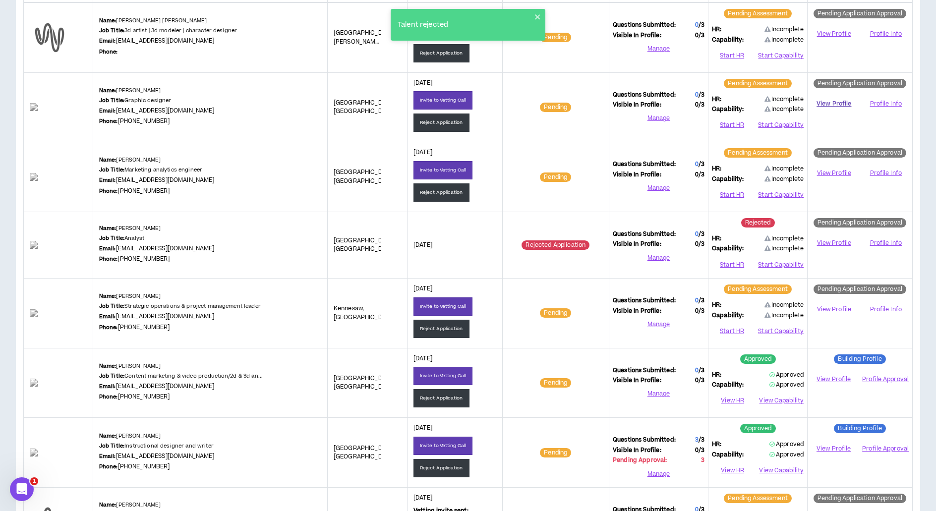
click at [831, 102] on link "View Profile" at bounding box center [834, 103] width 46 height 17
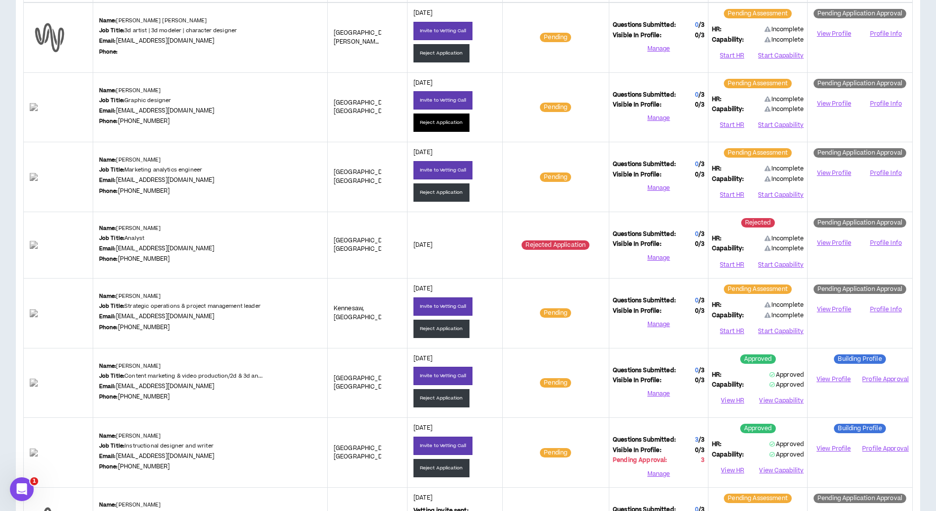
click at [438, 127] on button "Reject Application" at bounding box center [441, 123] width 56 height 18
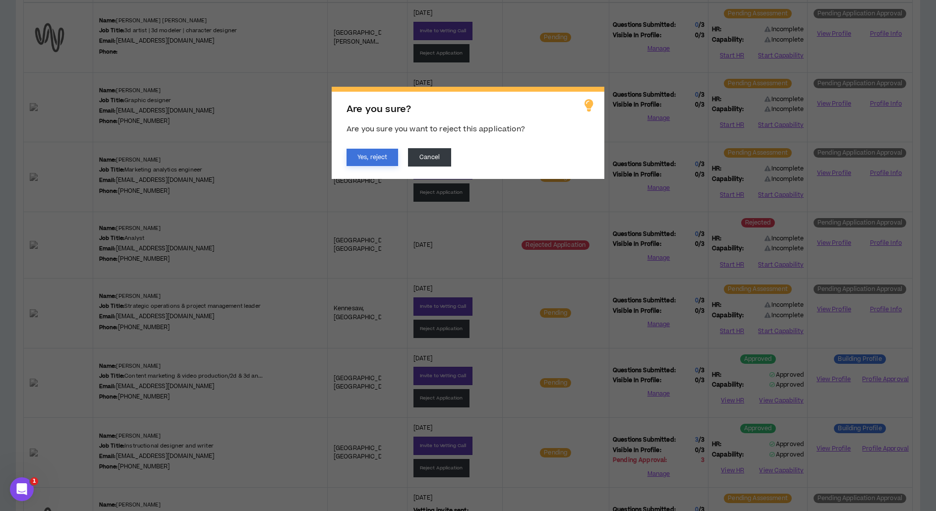
click at [390, 156] on button "Yes, reject" at bounding box center [372, 157] width 52 height 17
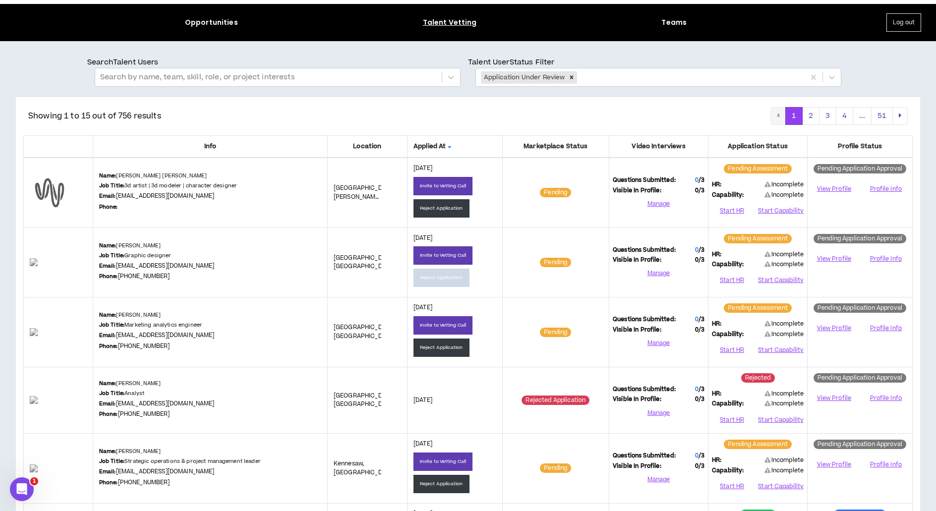
scroll to position [24, 0]
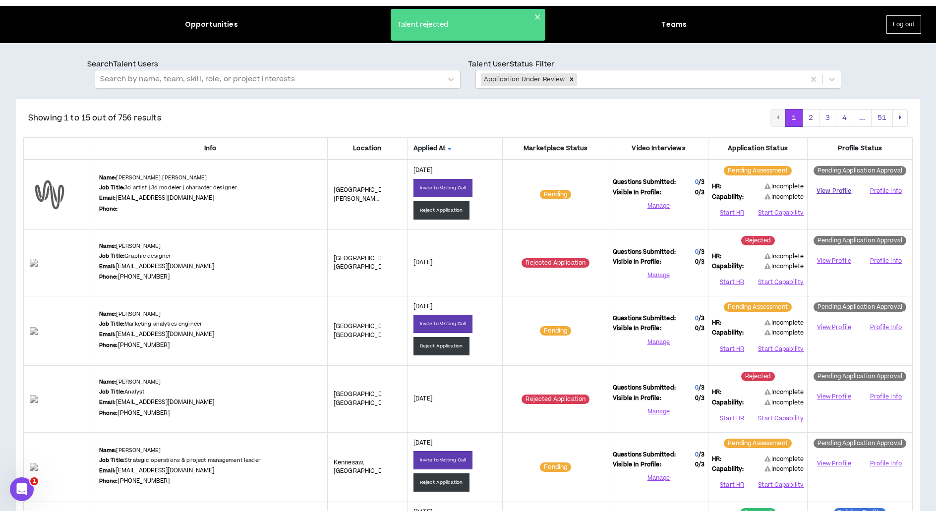
click at [826, 191] on link "View Profile" at bounding box center [834, 190] width 46 height 17
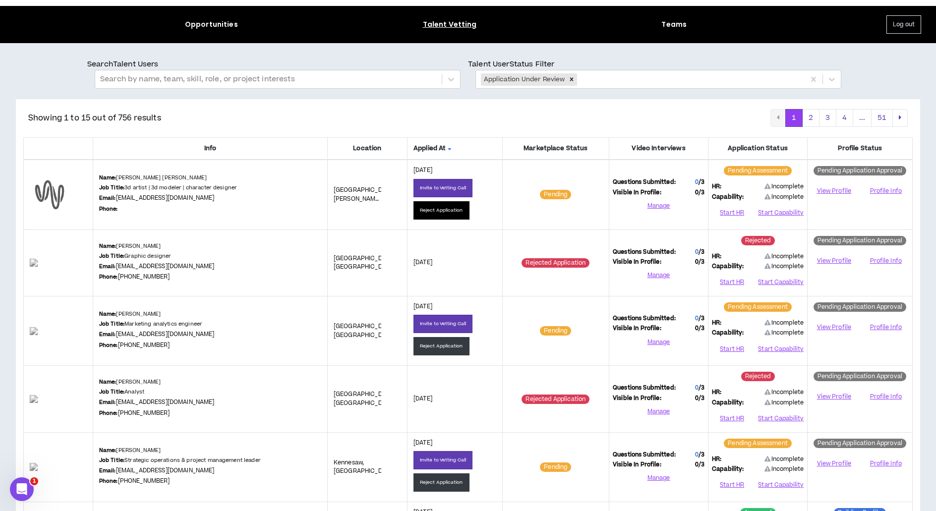
click at [424, 206] on button "Reject Application" at bounding box center [441, 210] width 56 height 18
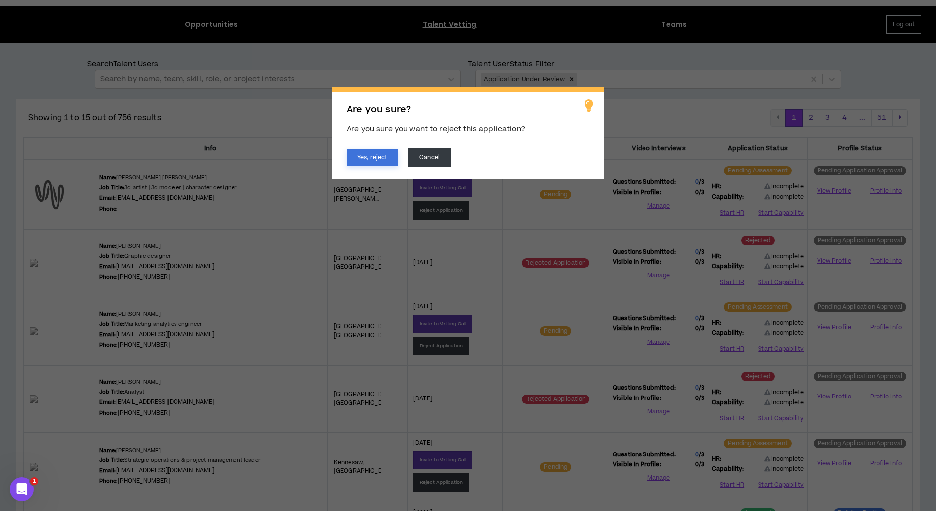
click at [371, 155] on button "Yes, reject" at bounding box center [372, 157] width 52 height 17
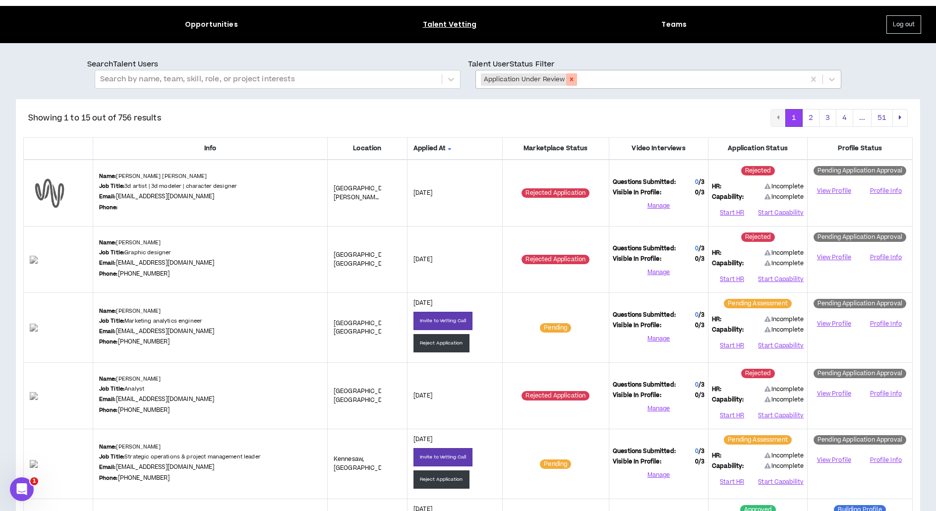
click at [573, 79] on icon "Remove Application Under Review" at bounding box center [571, 79] width 7 height 7
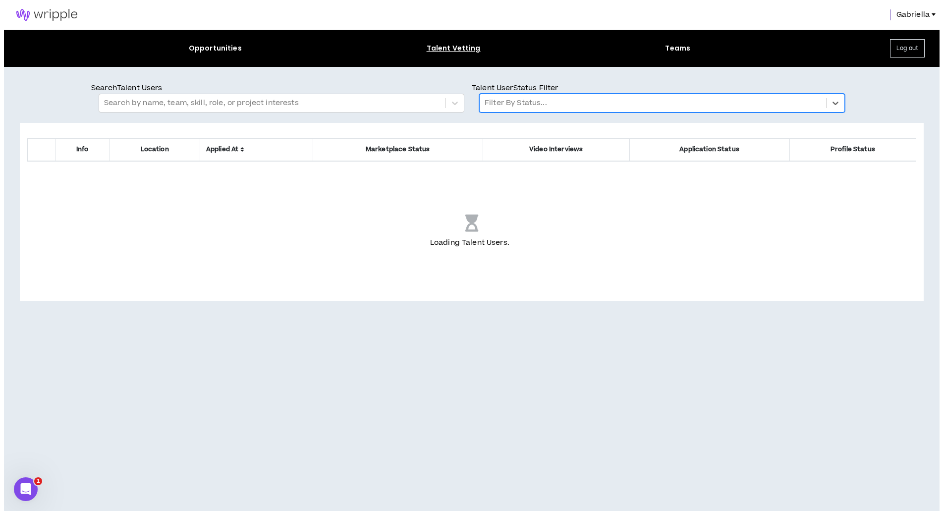
scroll to position [0, 0]
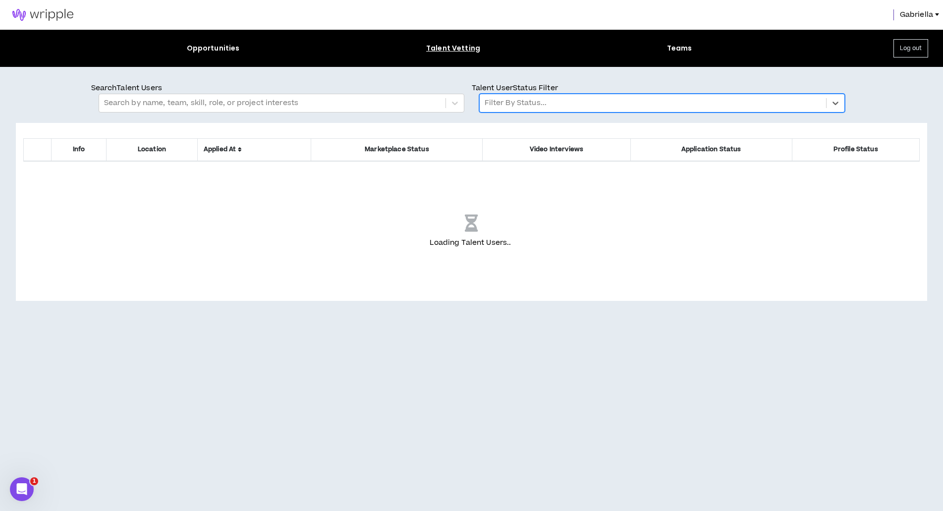
click at [514, 106] on div at bounding box center [653, 103] width 337 height 13
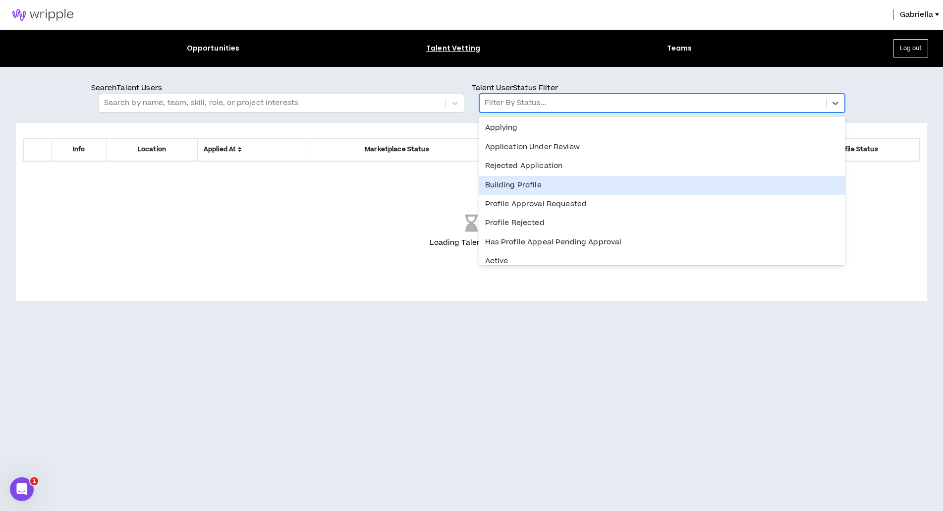
click at [508, 203] on div "Profile Approval Requested" at bounding box center [662, 204] width 366 height 19
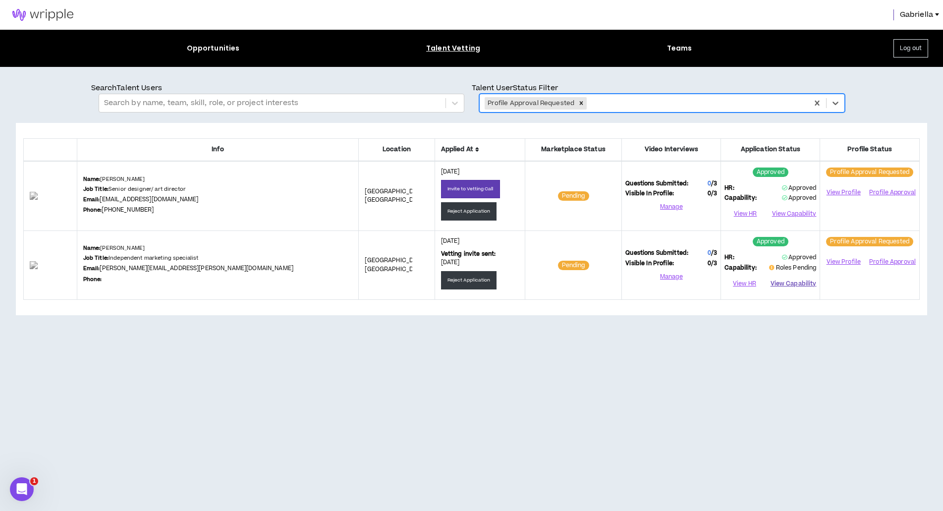
click at [778, 284] on button "View Capability" at bounding box center [794, 283] width 46 height 15
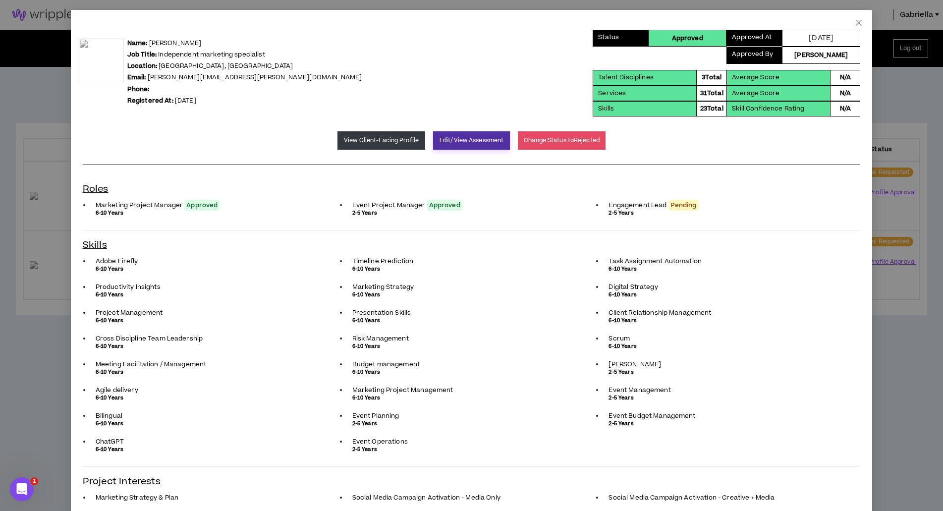
click at [446, 141] on button "Edit/View Assessment" at bounding box center [471, 140] width 77 height 18
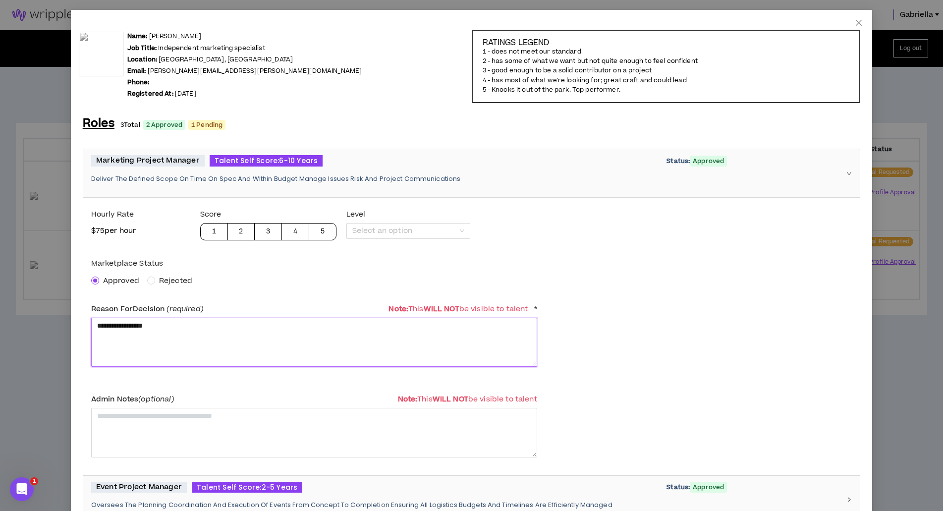
drag, startPoint x: 202, startPoint y: 328, endPoint x: 76, endPoint y: 318, distance: 126.3
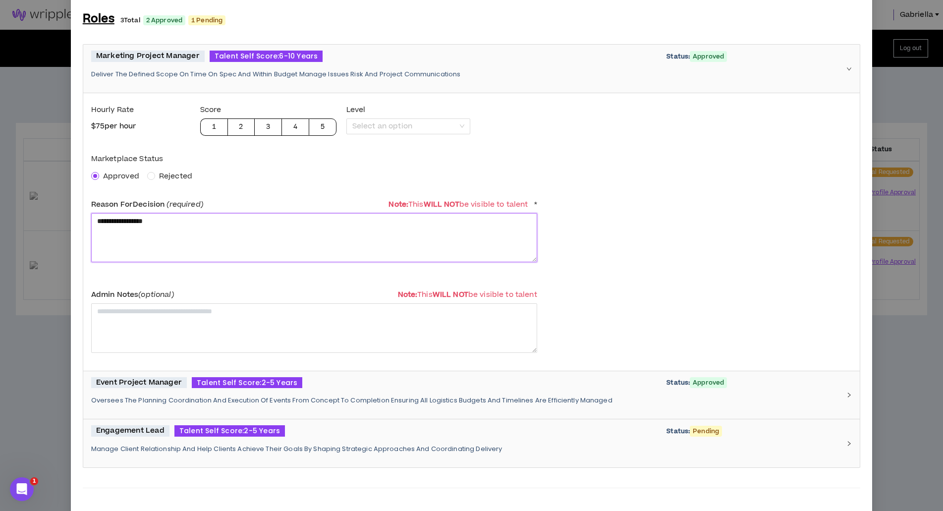
scroll to position [334, 0]
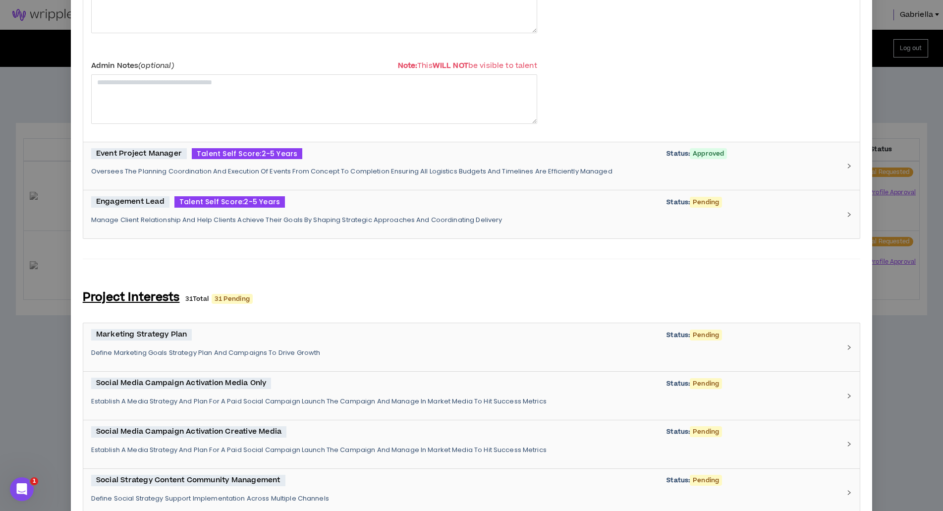
click at [206, 211] on div "Engagement Lead Talent Self Score: 2-5 Years Status: Pending Manage Client Rela…" at bounding box center [465, 214] width 749 height 36
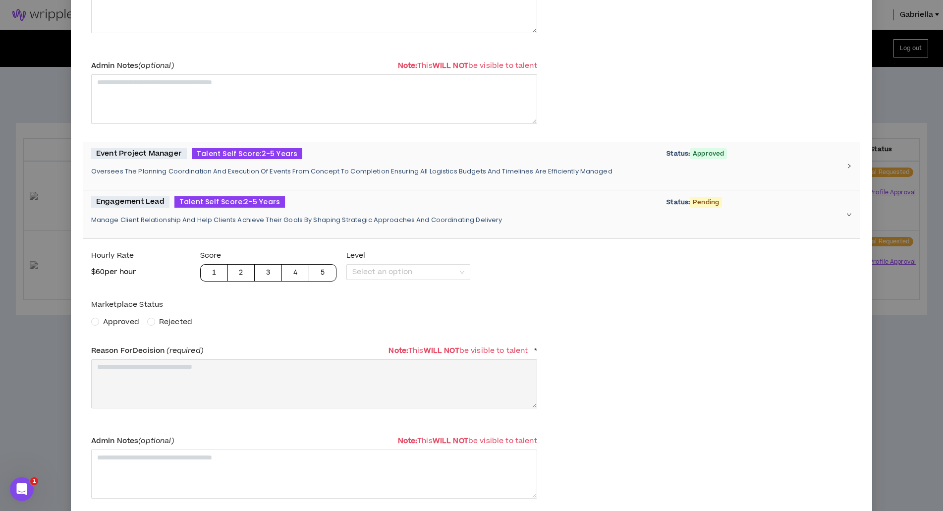
click at [113, 319] on span "Approved" at bounding box center [121, 322] width 36 height 10
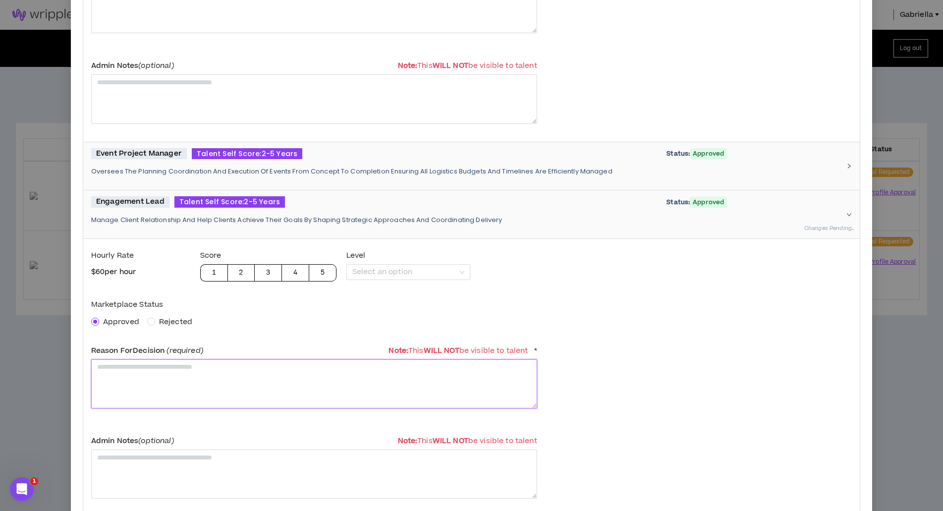
click at [120, 366] on textarea at bounding box center [314, 383] width 446 height 49
paste textarea "**********"
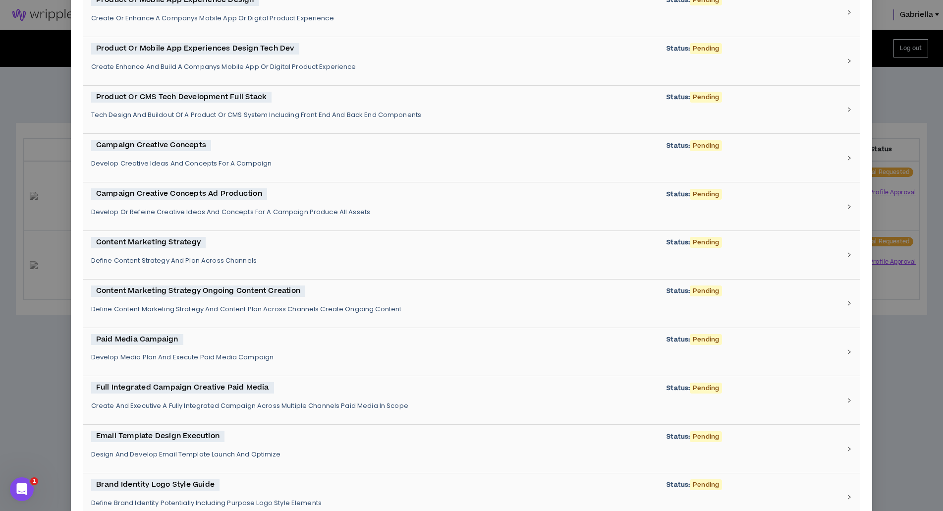
scroll to position [2246, 0]
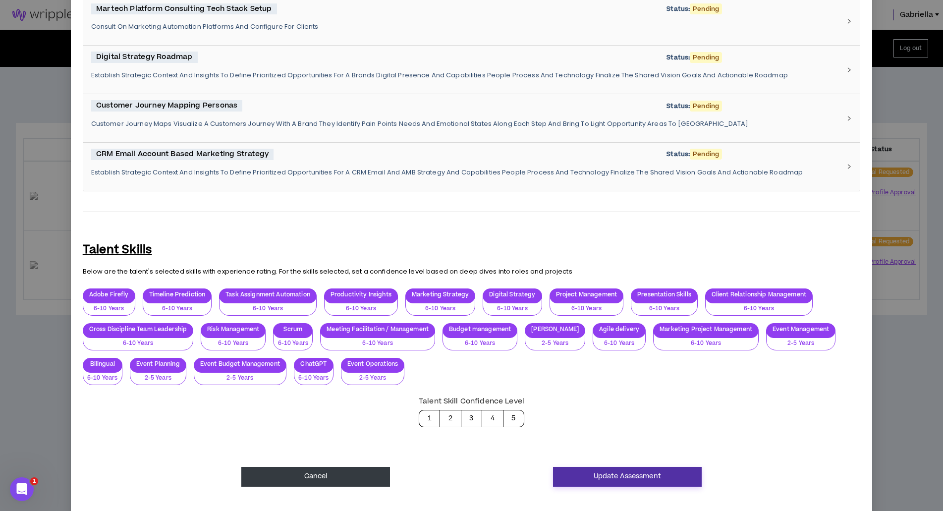
type textarea "**********"
click at [557, 467] on button "Update Assessment" at bounding box center [627, 477] width 149 height 20
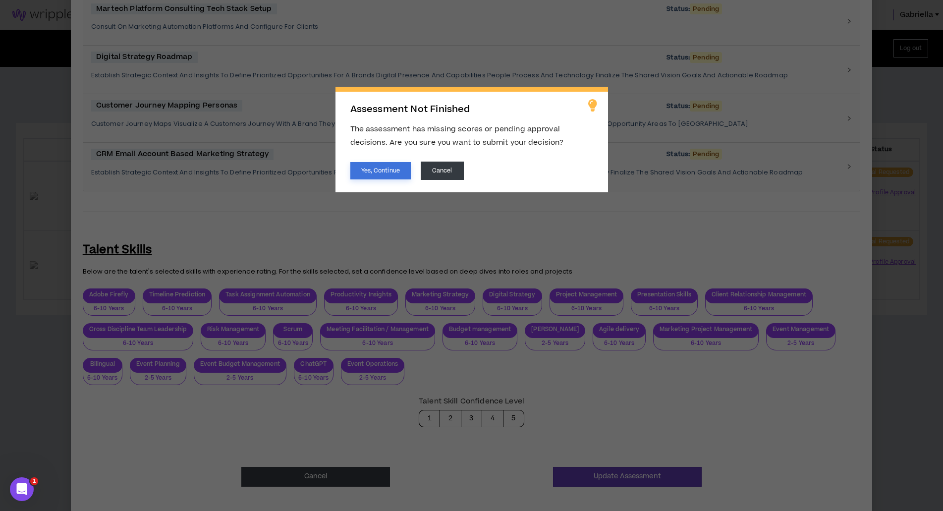
click at [390, 172] on button "Yes, Continue" at bounding box center [380, 170] width 60 height 17
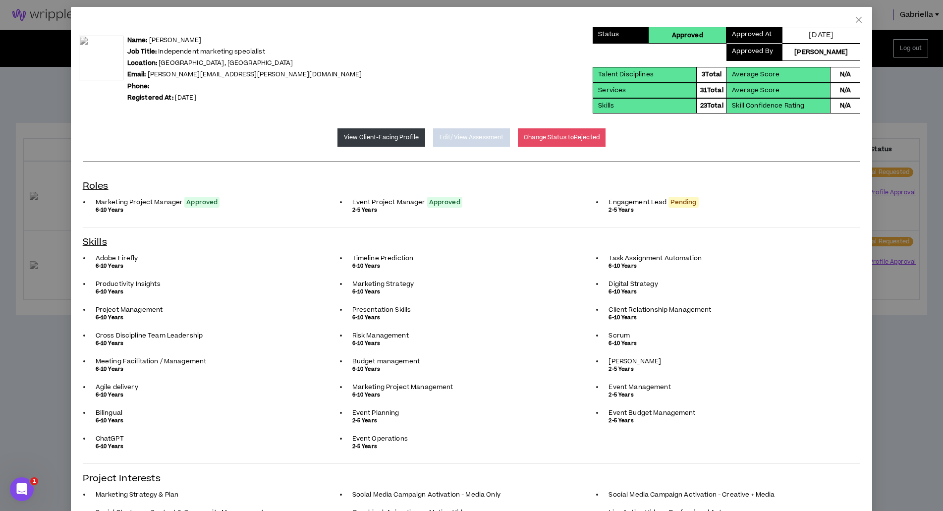
scroll to position [0, 0]
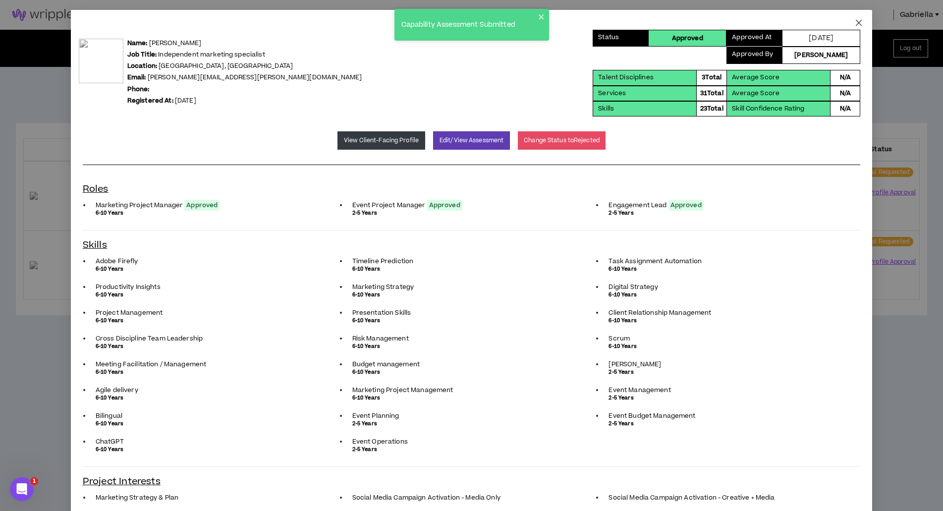
click at [856, 25] on icon "close" at bounding box center [859, 23] width 6 height 6
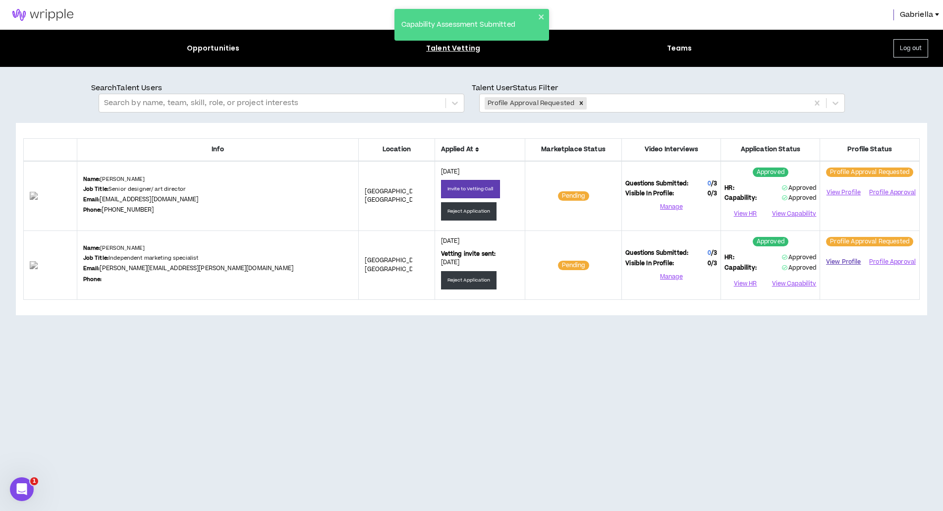
click at [838, 262] on link "View Profile" at bounding box center [844, 261] width 40 height 17
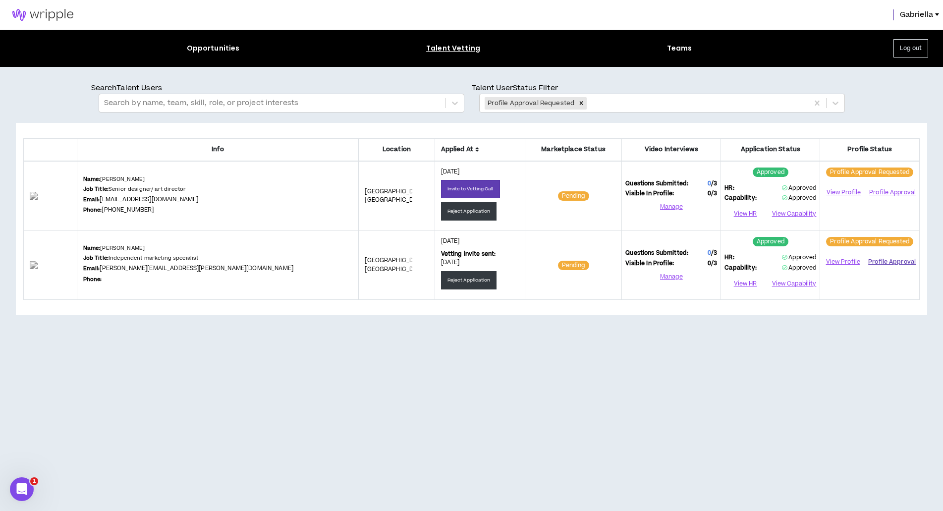
click at [887, 262] on button "Profile Approval" at bounding box center [892, 262] width 48 height 15
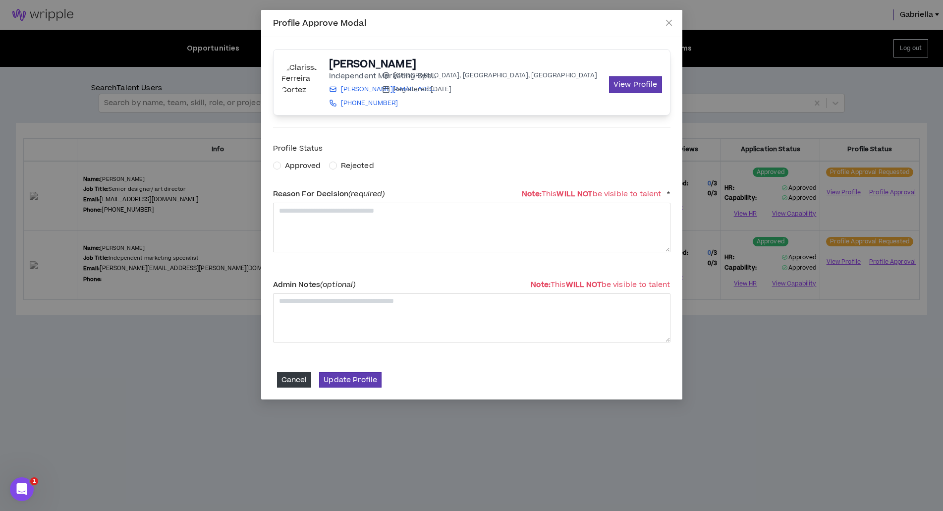
click at [296, 165] on span "Approved" at bounding box center [303, 166] width 36 height 10
click at [326, 229] on textarea at bounding box center [472, 227] width 398 height 49
type textarea "**********"
click at [354, 378] on button "Update Profile" at bounding box center [350, 379] width 62 height 15
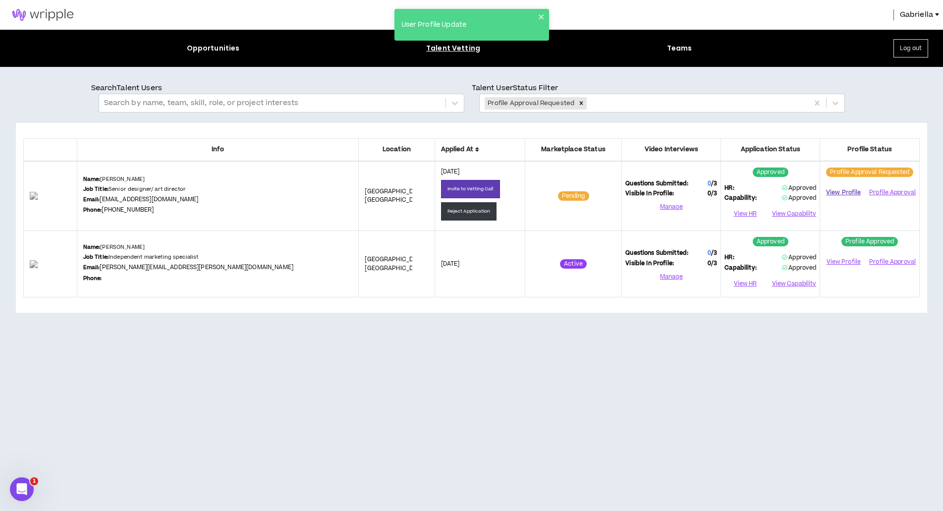
click at [854, 194] on link "View Profile" at bounding box center [844, 192] width 40 height 17
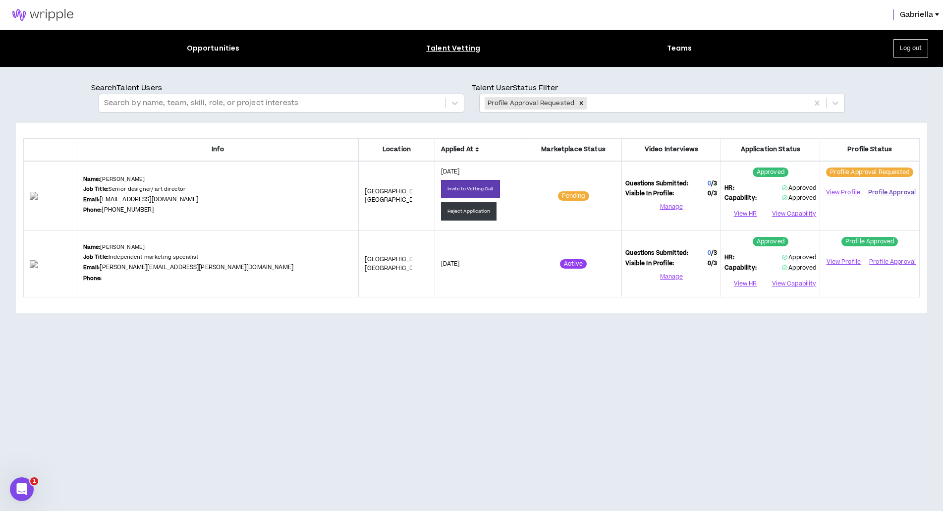
click at [879, 192] on button "Profile Approval" at bounding box center [892, 192] width 48 height 15
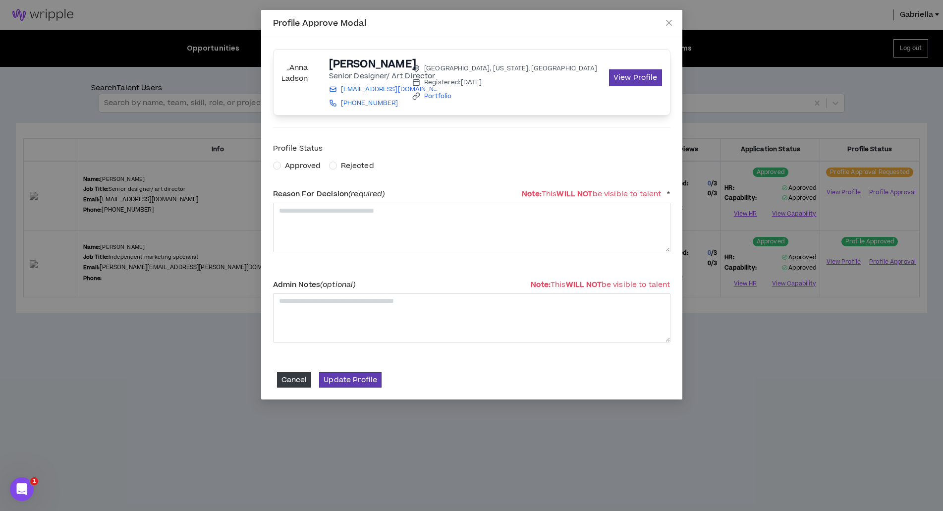
click at [296, 166] on span "Approved" at bounding box center [303, 166] width 36 height 10
click at [303, 231] on textarea at bounding box center [472, 227] width 398 height 49
paste textarea "**********"
drag, startPoint x: 309, startPoint y: 210, endPoint x: 399, endPoint y: 211, distance: 89.7
click at [398, 211] on textarea "**********" at bounding box center [472, 227] width 398 height 49
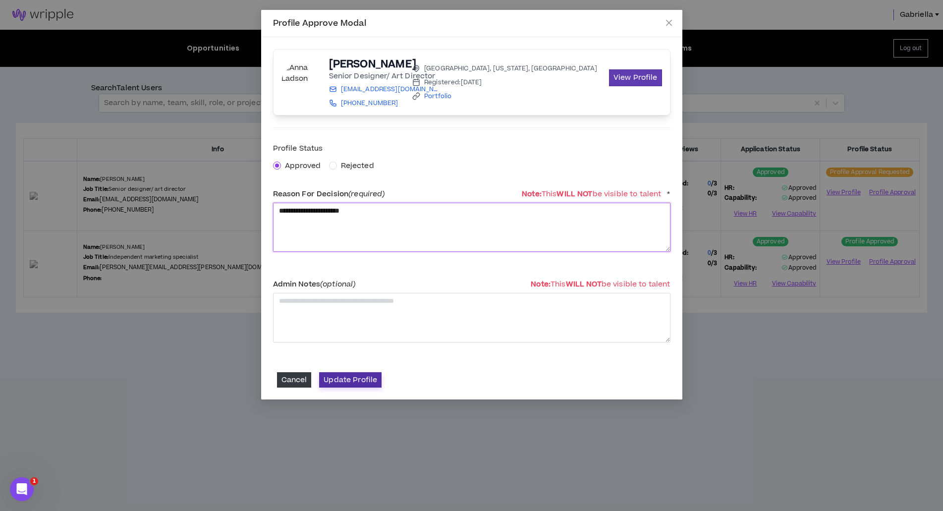
type textarea "**********"
click at [359, 385] on button "Update Profile" at bounding box center [350, 379] width 62 height 15
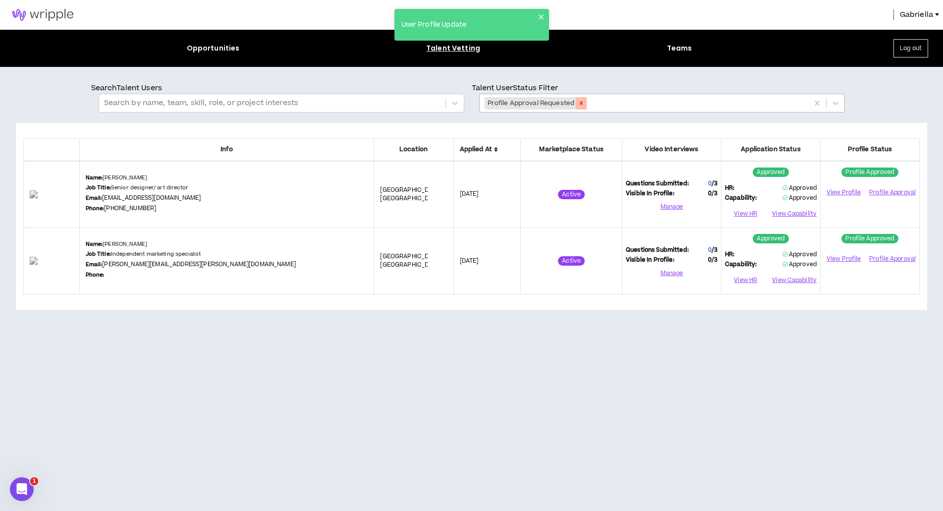
click at [579, 105] on icon "Remove Profile Approval Requested" at bounding box center [581, 103] width 7 height 7
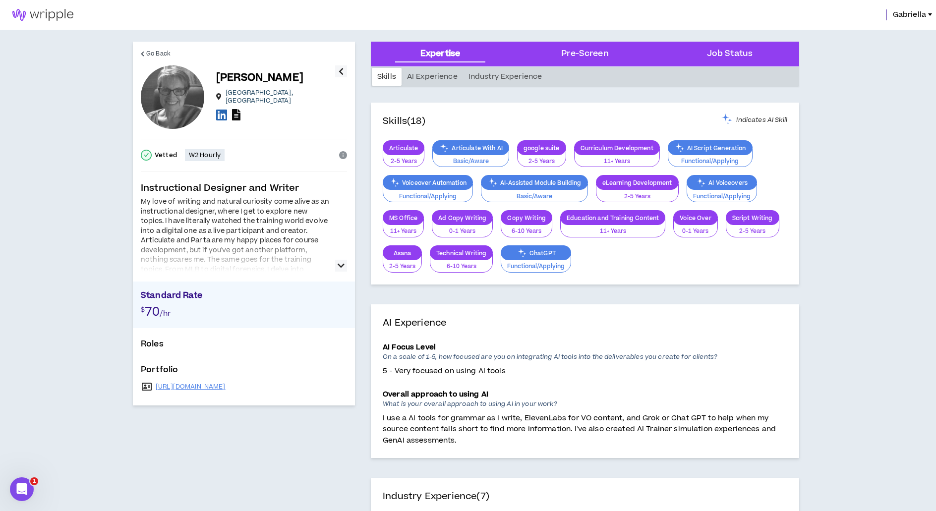
click at [239, 115] on icon at bounding box center [236, 114] width 8 height 11
click at [220, 115] on icon at bounding box center [221, 115] width 11 height 12
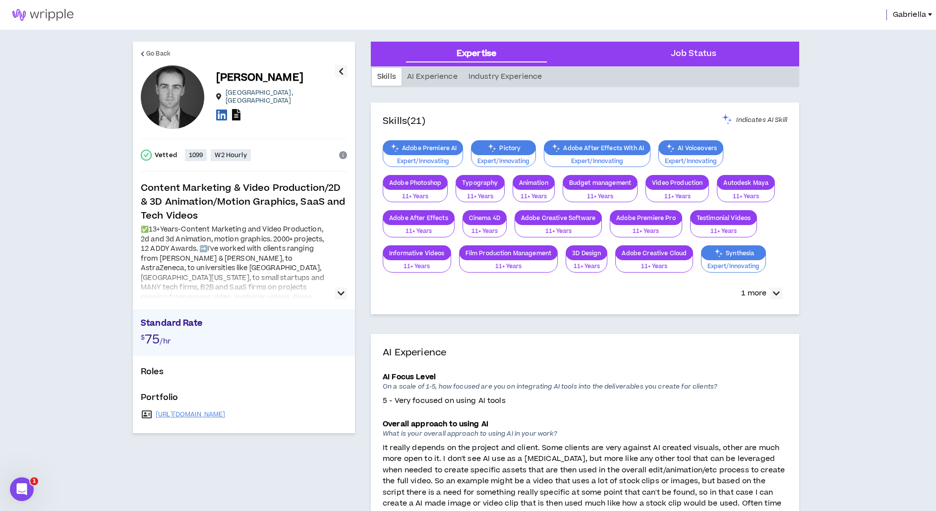
click at [238, 114] on icon at bounding box center [236, 114] width 8 height 11
click at [341, 291] on icon "button" at bounding box center [341, 293] width 7 height 12
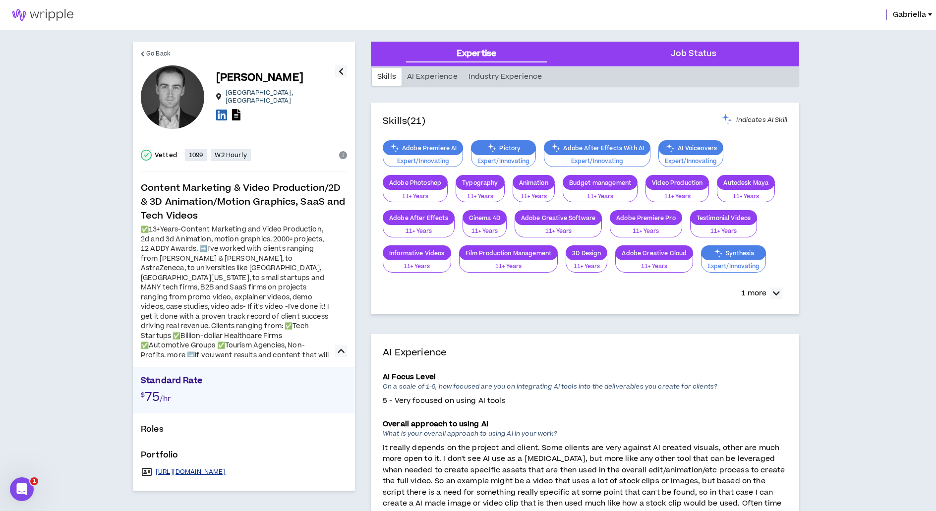
click at [224, 468] on link "https://www.youtube.com/playlist?list=PLASeckRio7d8t9S02Loc-Ng9dRY8k91Ah" at bounding box center [191, 472] width 70 height 8
click at [225, 111] on icon at bounding box center [221, 115] width 11 height 12
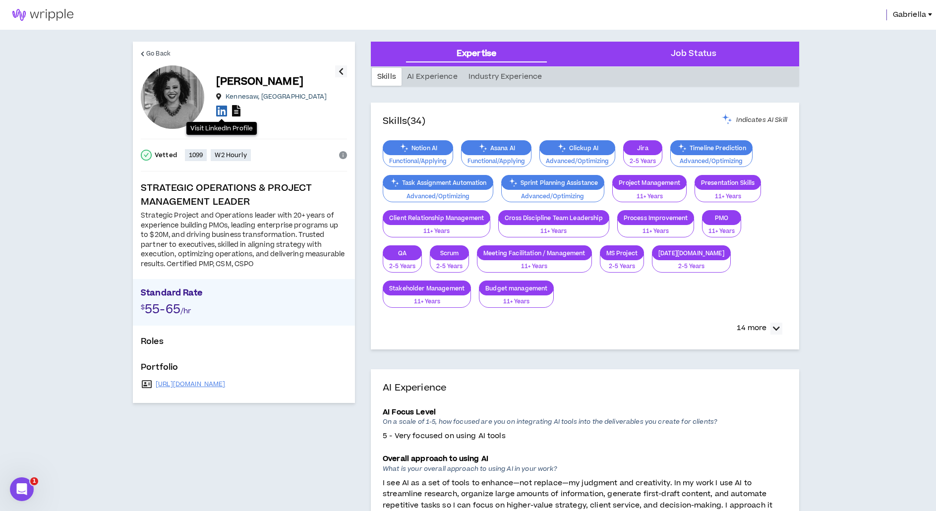
click at [240, 113] on icon at bounding box center [236, 110] width 8 height 11
click at [205, 382] on link "[URL][DOMAIN_NAME]" at bounding box center [191, 384] width 70 height 8
click at [224, 113] on icon at bounding box center [221, 111] width 11 height 12
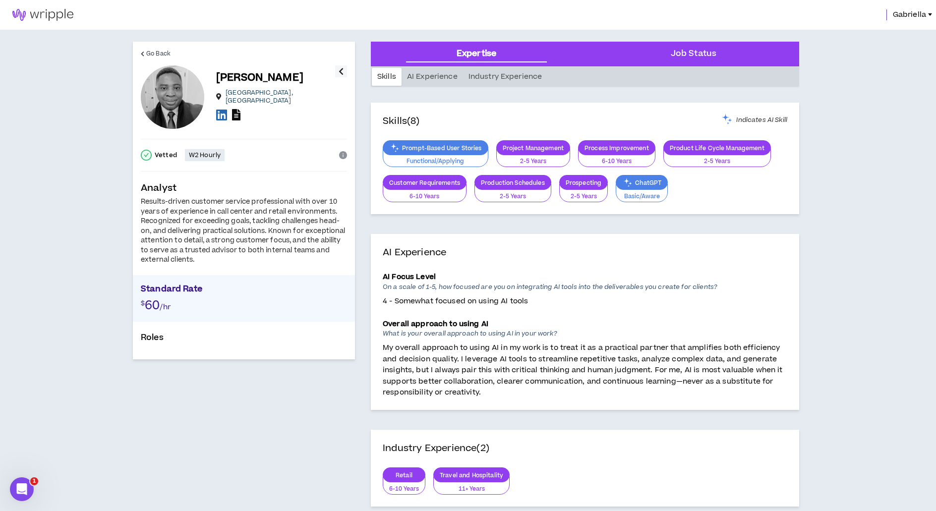
click at [235, 112] on icon at bounding box center [236, 114] width 8 height 11
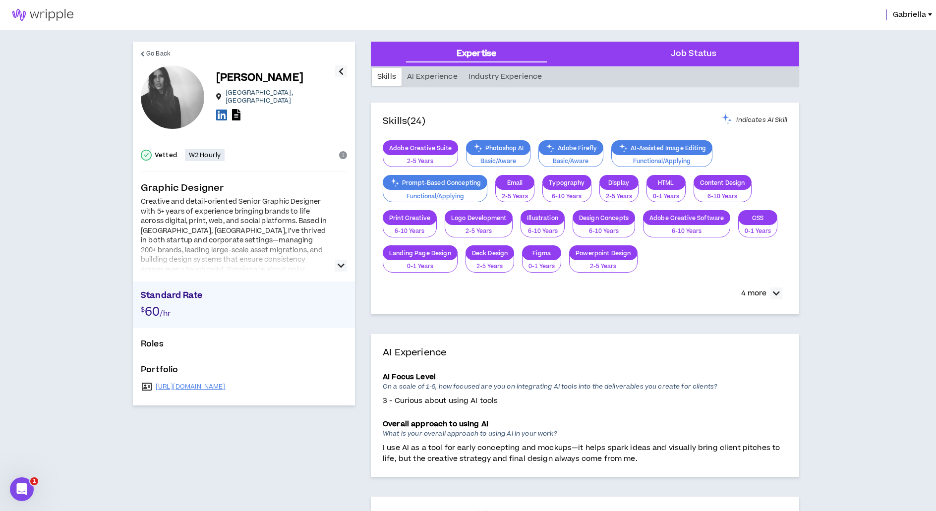
click at [341, 266] on icon "button" at bounding box center [341, 266] width 7 height 12
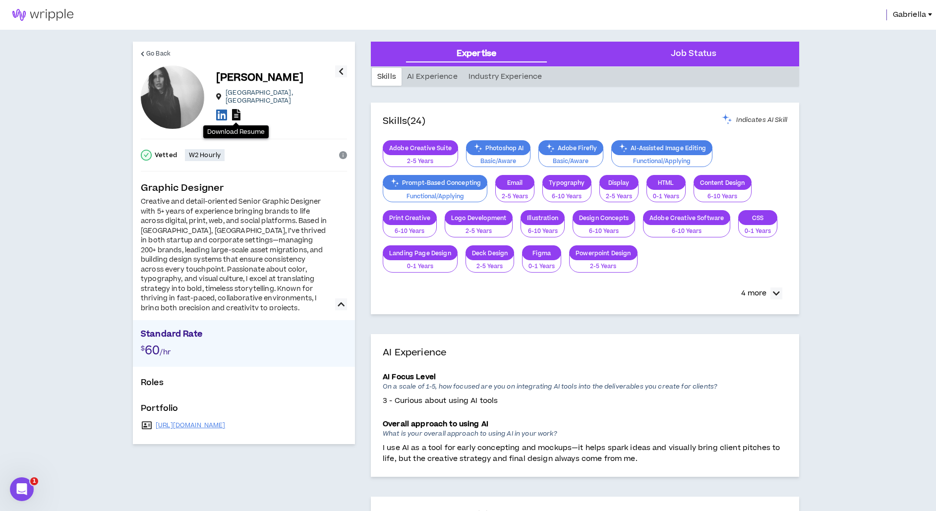
click at [239, 112] on icon at bounding box center [236, 114] width 8 height 11
click at [207, 424] on link "https://www.behance.net/kristiebluehouse" at bounding box center [191, 425] width 70 height 8
click at [227, 111] on icon at bounding box center [221, 115] width 11 height 12
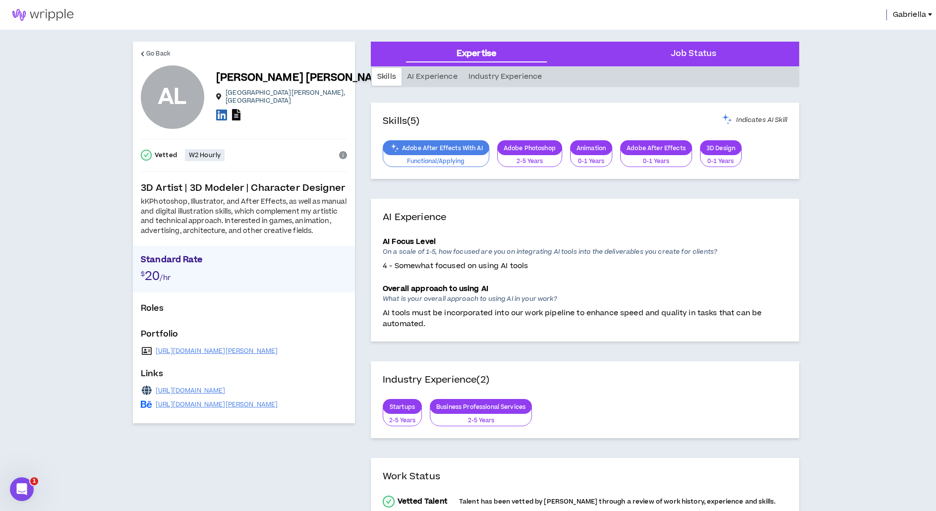
click at [237, 113] on icon at bounding box center [236, 114] width 8 height 11
click at [193, 355] on link "https://www.artstation.com/ana-lu-art" at bounding box center [217, 351] width 122 height 8
click at [224, 114] on icon at bounding box center [221, 115] width 11 height 12
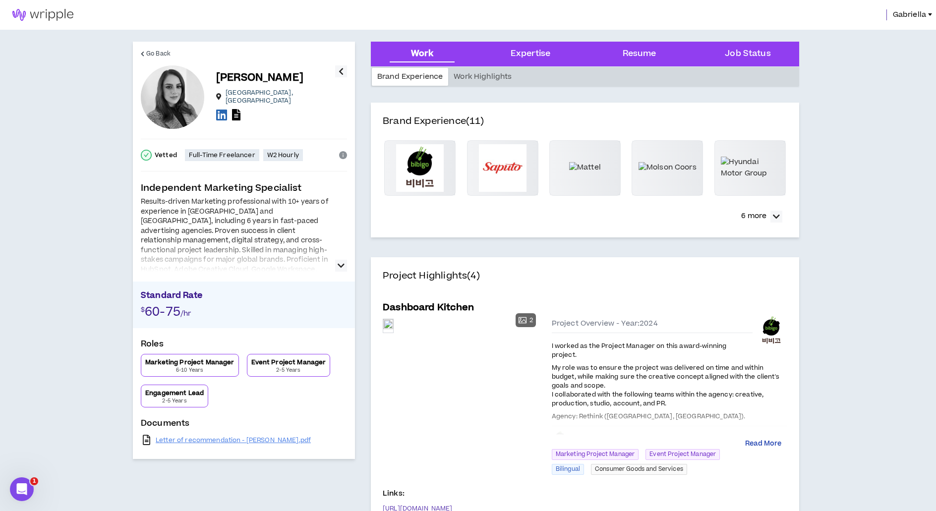
click at [762, 439] on button "Read More" at bounding box center [763, 444] width 36 height 10
